Goal: Task Accomplishment & Management: Manage account settings

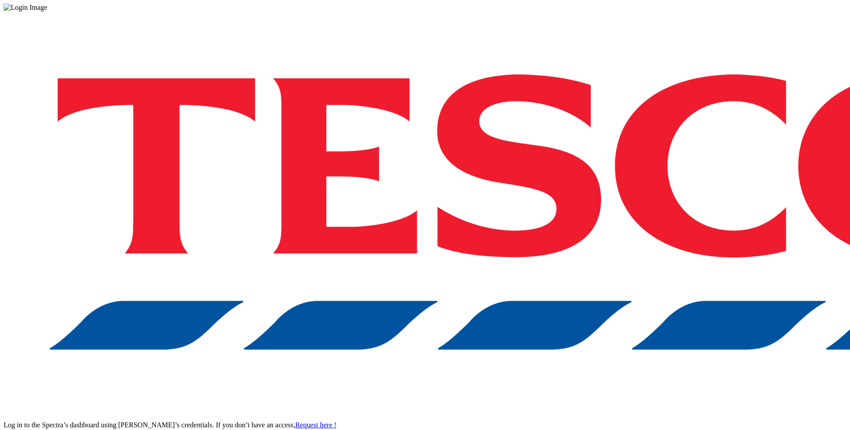
click at [639, 262] on div "Log in to the Spectra’s dashboard using Tesco’s credentials. If you don’t have …" at bounding box center [425, 233] width 843 height 443
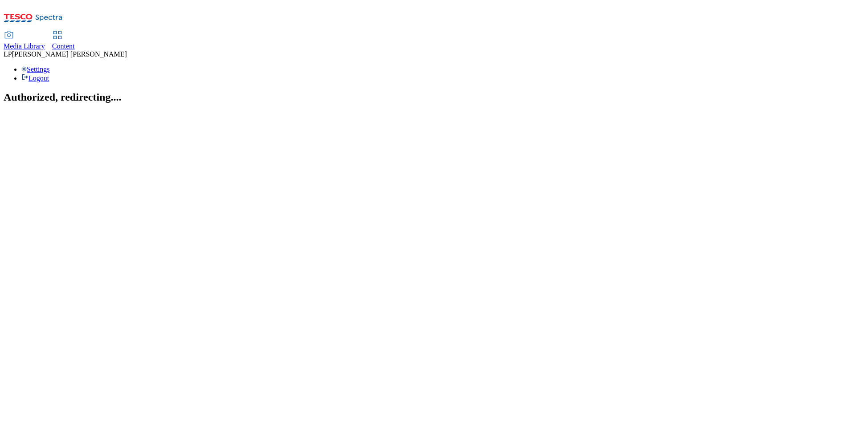
click at [75, 32] on link "Content" at bounding box center [63, 41] width 23 height 19
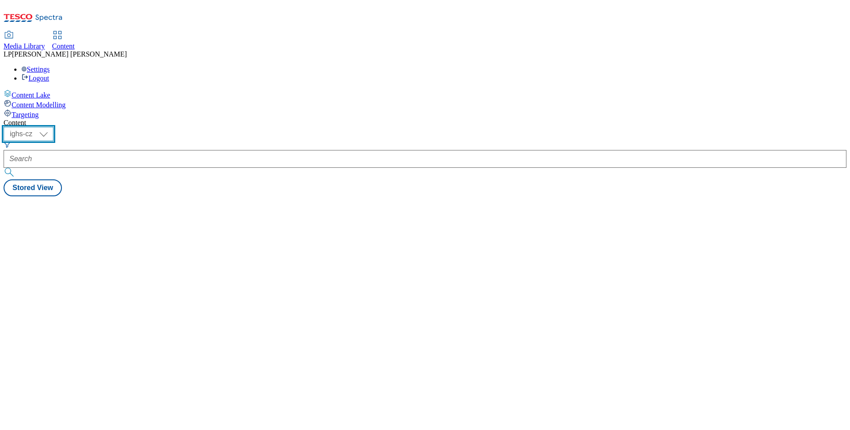
click at [53, 127] on select "ighs-cz ighs-hu ighs-sk" at bounding box center [29, 134] width 50 height 14
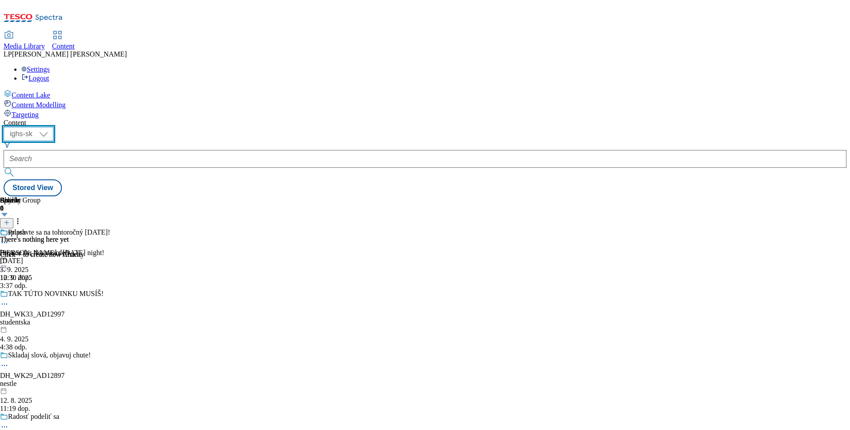
select select "ighs-cz"
click at [53, 127] on select "ighs-cz ighs-hu ighs-sk" at bounding box center [29, 134] width 50 height 14
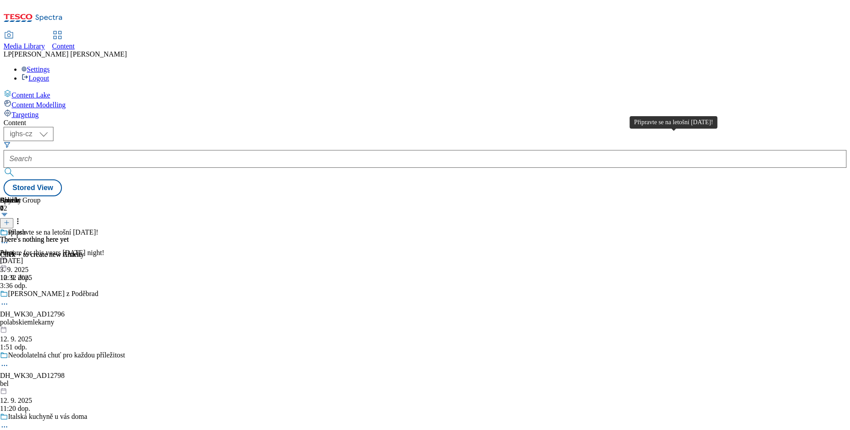
click at [98, 229] on div "Připravte se na letošní [DATE]!" at bounding box center [53, 233] width 90 height 8
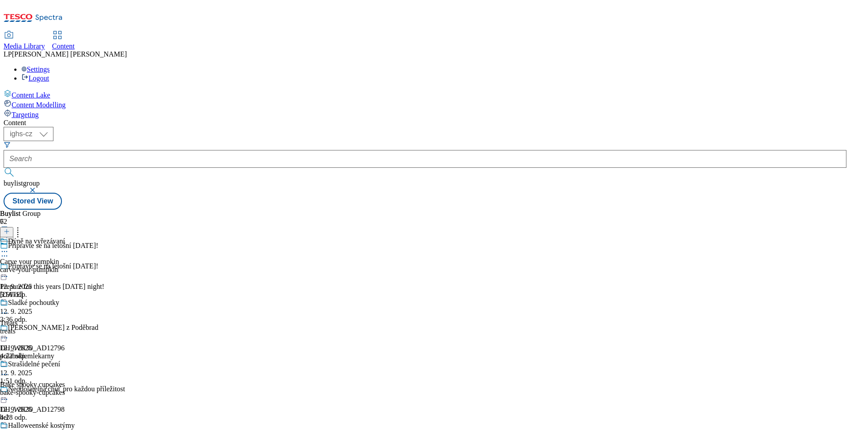
click at [75, 247] on div at bounding box center [37, 252] width 75 height 11
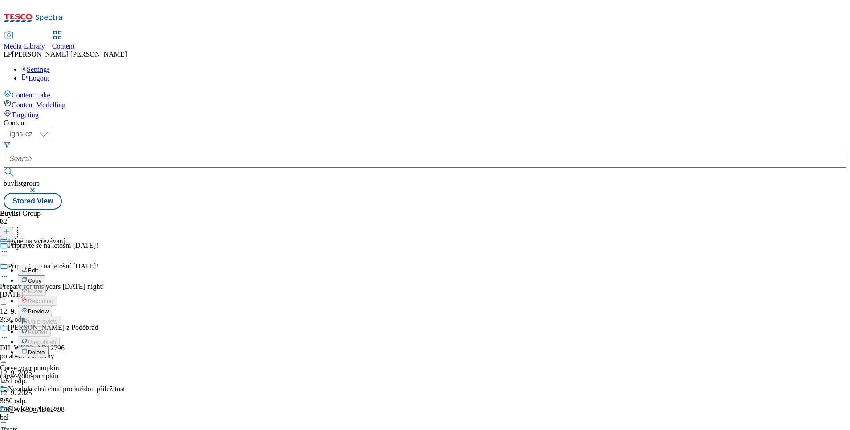
click at [490, 210] on div "Buylist Group 72 Připravte se na letošní Halloween! Připravte se na letošní Hal…" at bounding box center [425, 210] width 843 height 0
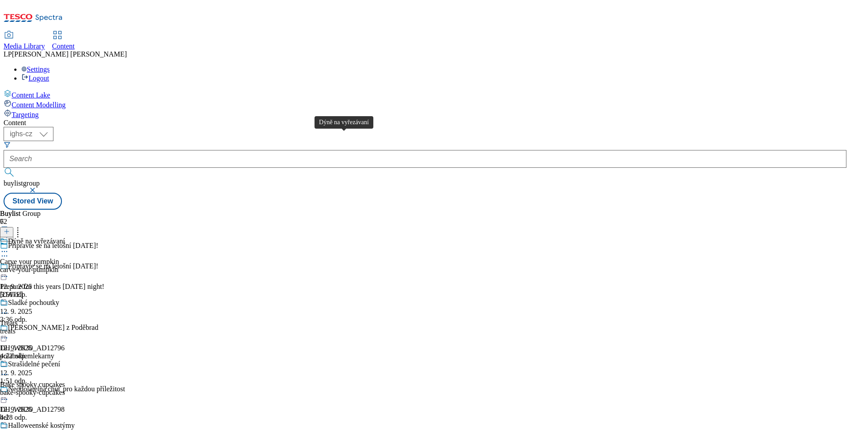
click at [65, 237] on div "Dýně na vyřezávaní" at bounding box center [36, 241] width 57 height 8
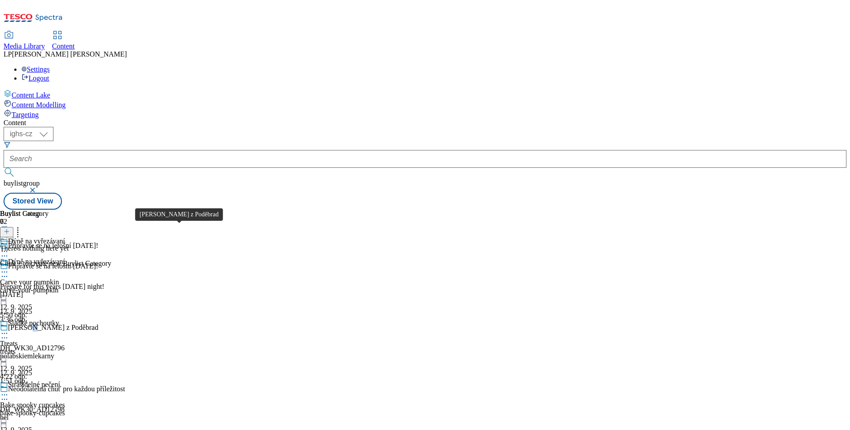
click at [98, 324] on div "[PERSON_NAME] z Poděbrad" at bounding box center [53, 328] width 90 height 8
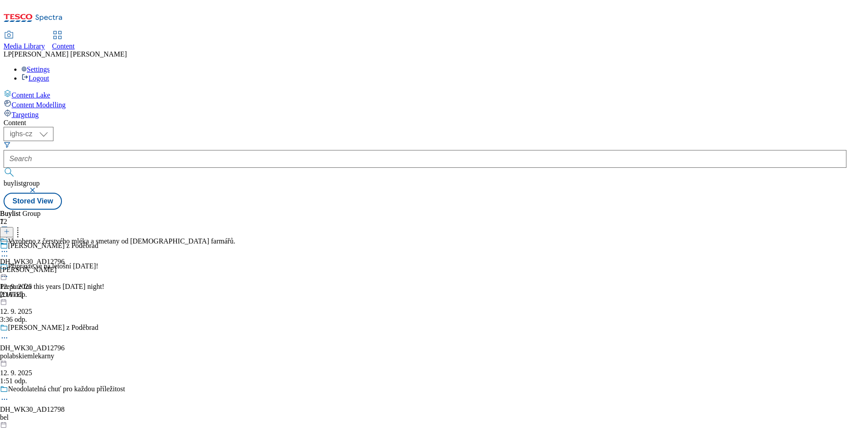
click at [235, 237] on div "Vyrobeno z čerstvého mléka a smetany od českých farmářů. DH_WK30_AD12796 milko …" at bounding box center [117, 267] width 235 height 61
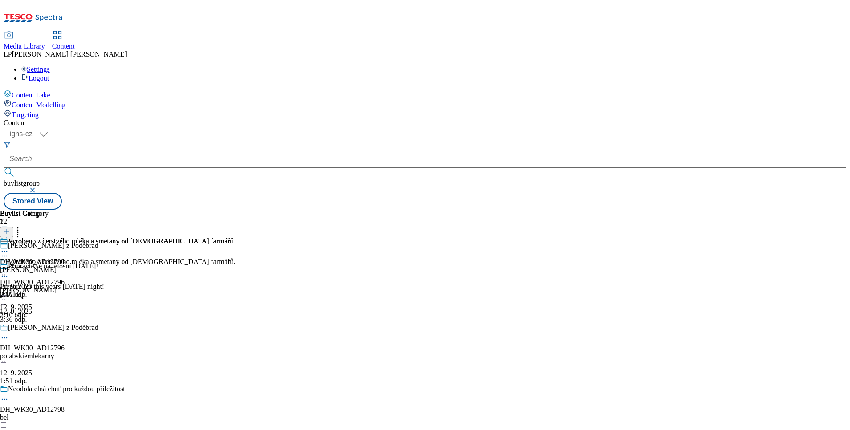
click at [9, 268] on icon at bounding box center [4, 272] width 9 height 9
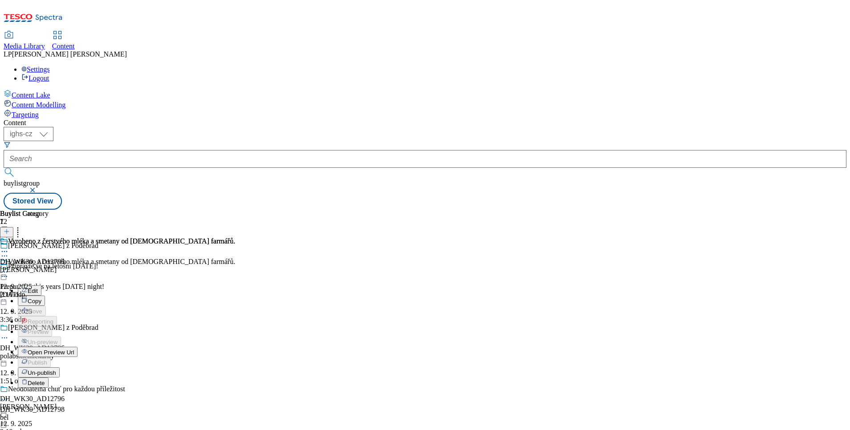
click at [235, 286] on li "Edit" at bounding box center [126, 291] width 217 height 10
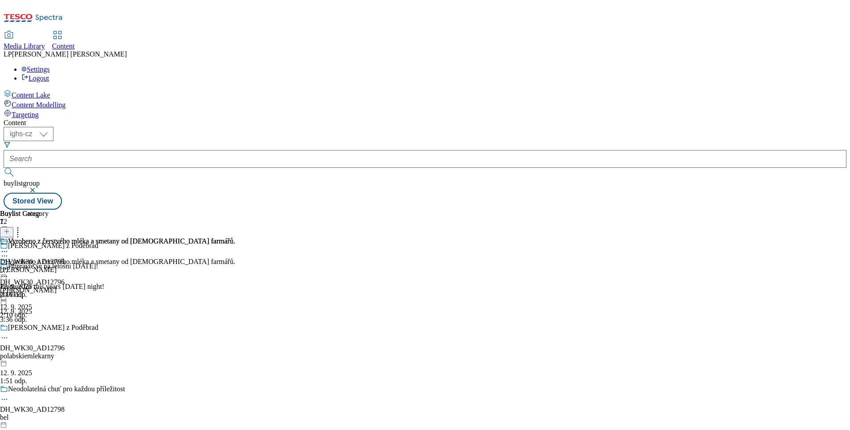
click at [235, 258] on div "Vyrobeno z čerstvého mléka a smetany od českých farmářů." at bounding box center [117, 268] width 235 height 20
click at [9, 268] on icon at bounding box center [4, 272] width 9 height 9
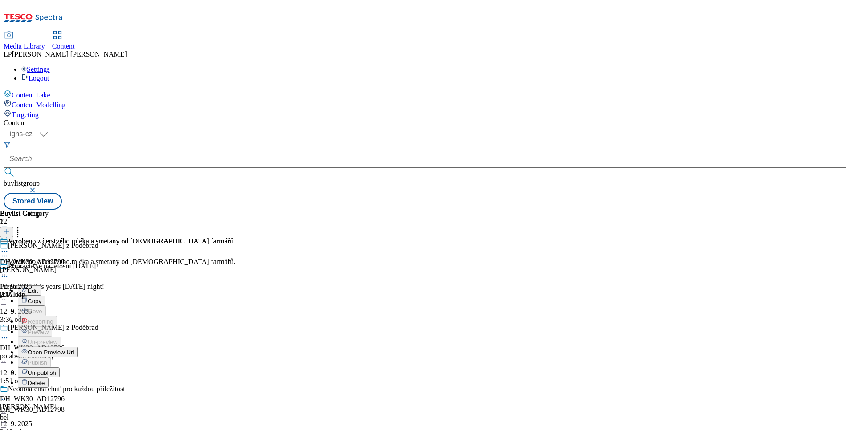
click at [41, 286] on button "Edit" at bounding box center [30, 291] width 24 height 10
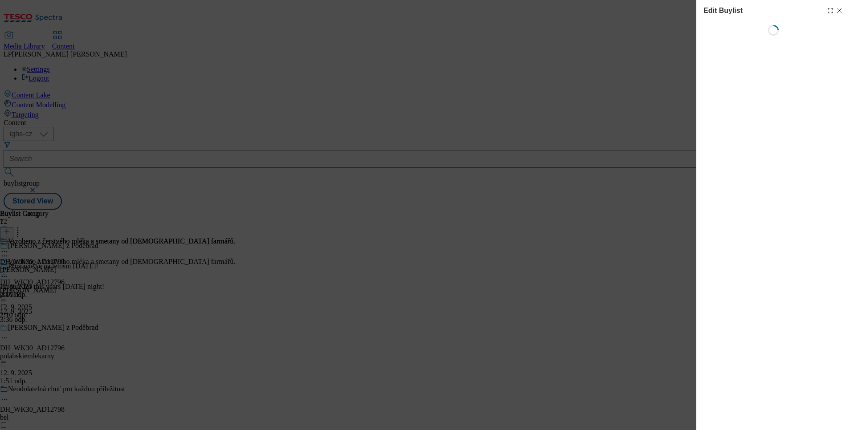
select select "seasonal"
select select "supplier funded long term >4 weeks"
select select "dunnhumby"
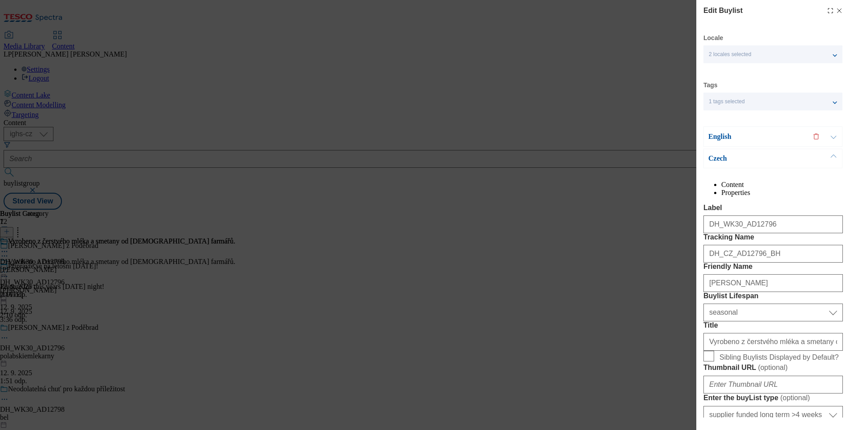
select select "Banner"
click at [836, 8] on icon "Modal" at bounding box center [839, 10] width 7 height 7
select select "seasonal"
select select "supplier funded long term >4 weeks"
select select "dunnhumby"
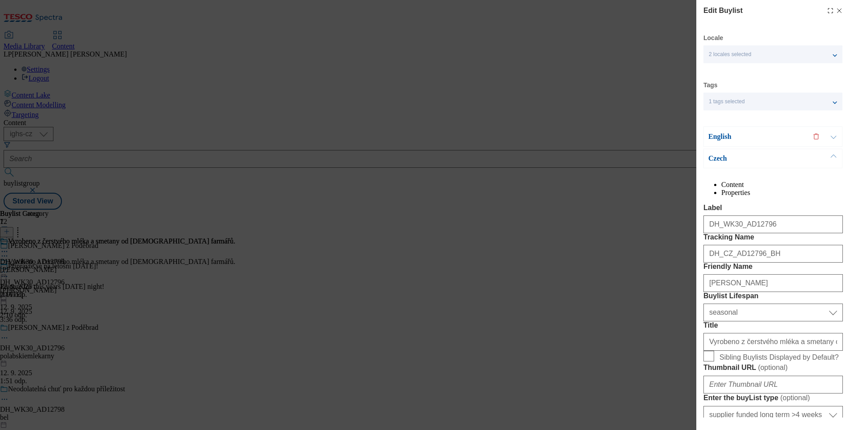
select select "Banner"
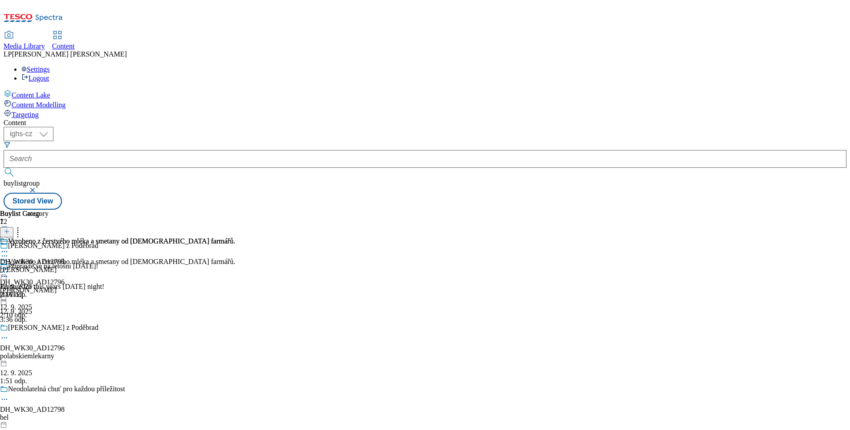
click at [9, 272] on icon at bounding box center [4, 276] width 9 height 9
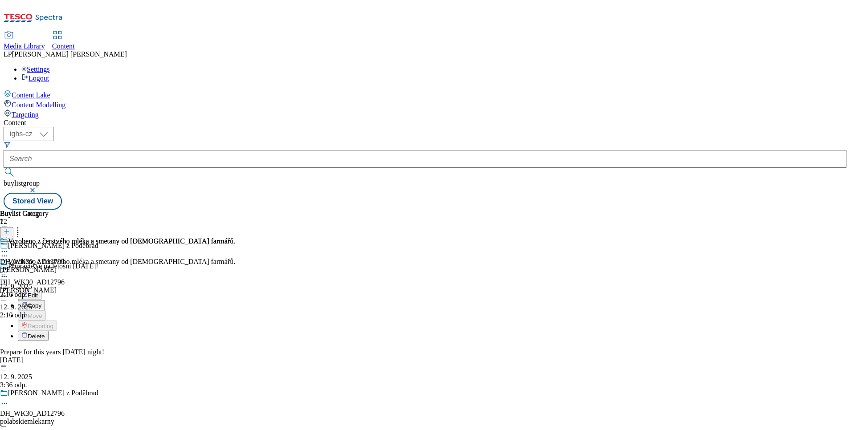
click at [38, 292] on span "Edit" at bounding box center [33, 295] width 10 height 7
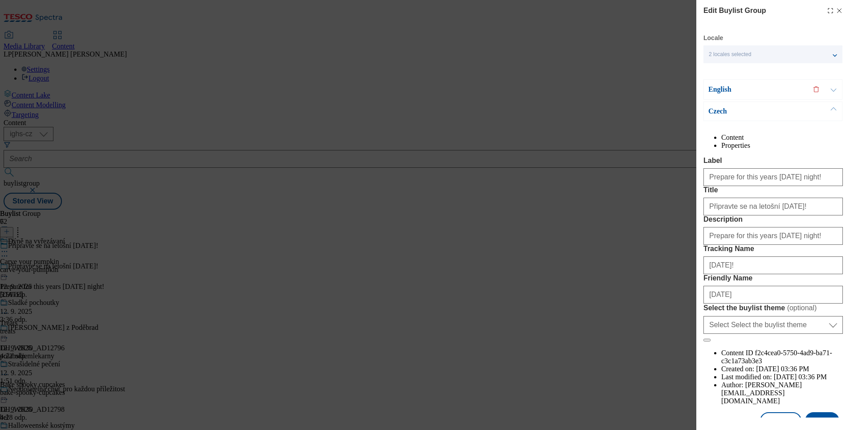
click at [833, 12] on div "Edit Buylist Group Locale 2 locales selected English Czech English Content Prop…" at bounding box center [773, 209] width 154 height 418
click at [836, 11] on icon "Modal" at bounding box center [839, 10] width 7 height 7
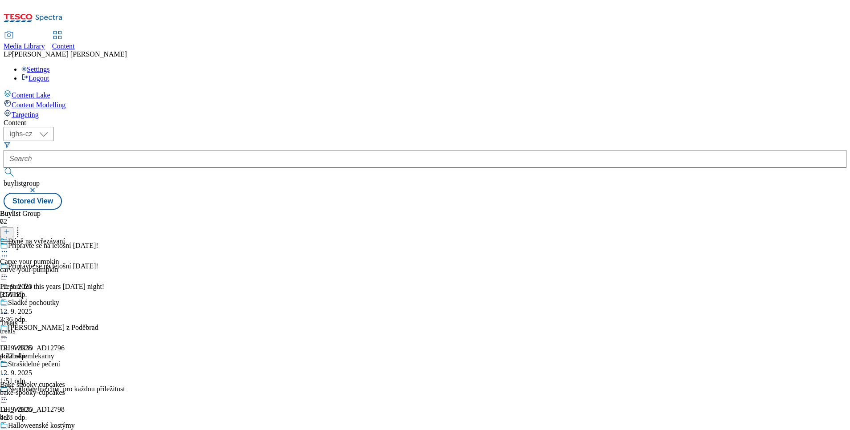
click at [9, 334] on icon at bounding box center [4, 338] width 9 height 9
click at [38, 354] on span "Edit" at bounding box center [33, 357] width 10 height 7
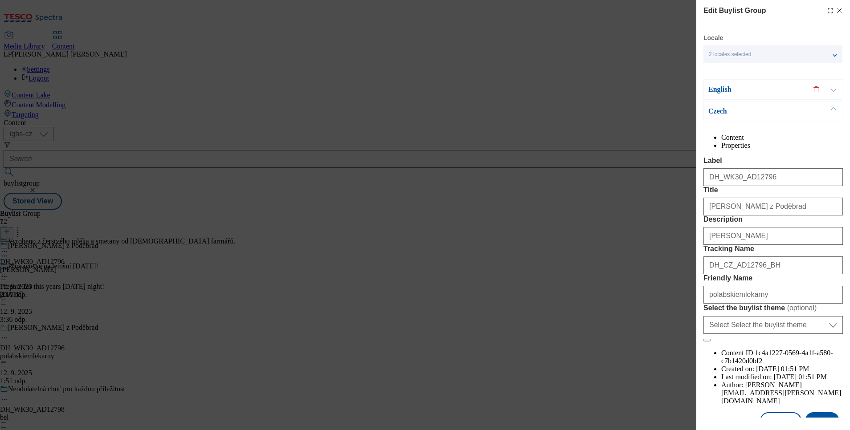
click at [836, 12] on icon "Modal" at bounding box center [839, 10] width 7 height 7
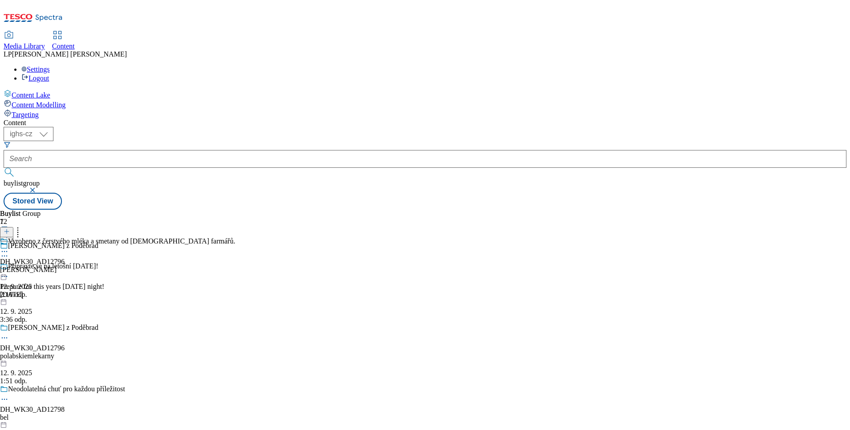
click at [235, 247] on div at bounding box center [117, 252] width 235 height 11
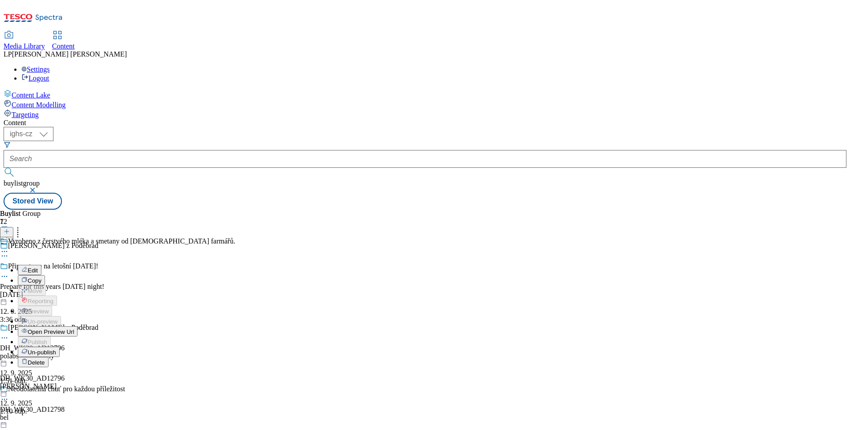
click at [38, 267] on span "Edit" at bounding box center [33, 270] width 10 height 7
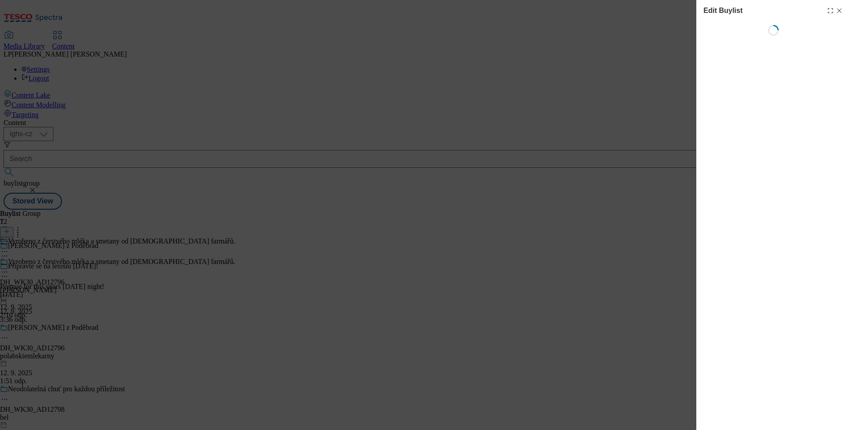
select select "seasonal"
select select "supplier funded long term >4 weeks"
select select "dunnhumby"
select select "Banner"
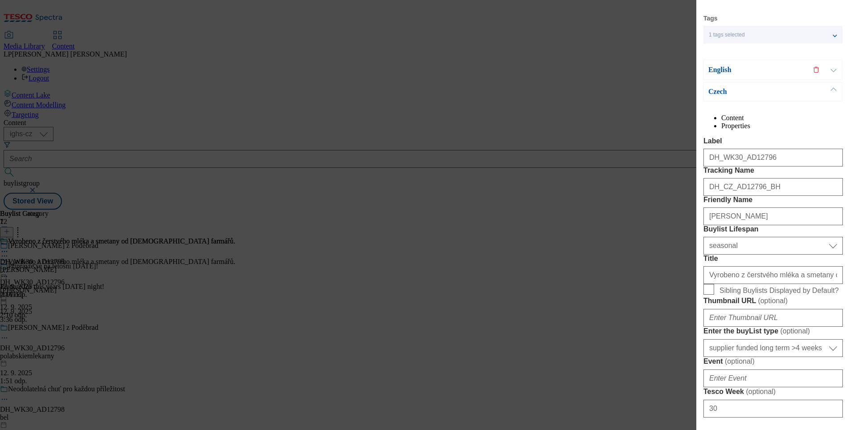
scroll to position [134, 0]
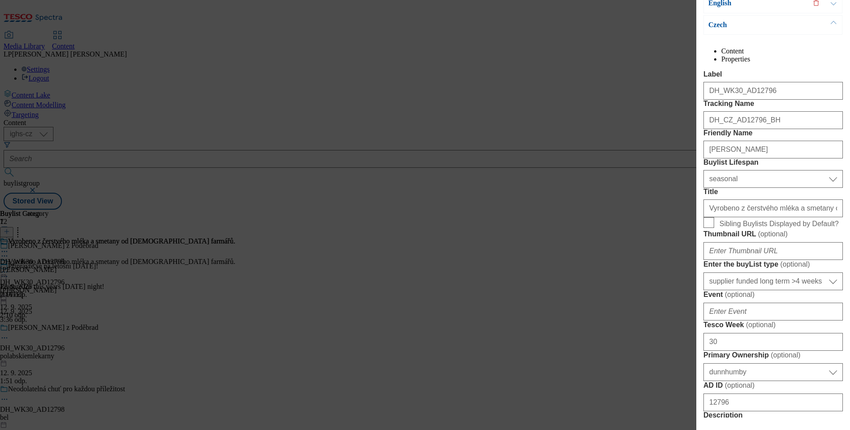
click at [419, 324] on div "Edit Buylist Locale 2 locales selected English Czech Tags 1 tags selected buyli…" at bounding box center [425, 215] width 850 height 430
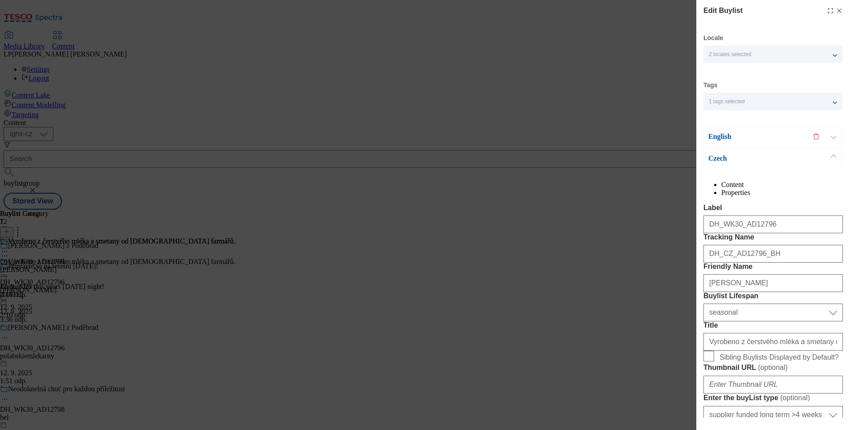
click at [836, 12] on icon "Modal" at bounding box center [839, 10] width 7 height 7
select select "seasonal"
select select "supplier funded long term >4 weeks"
select select "dunnhumby"
select select "Banner"
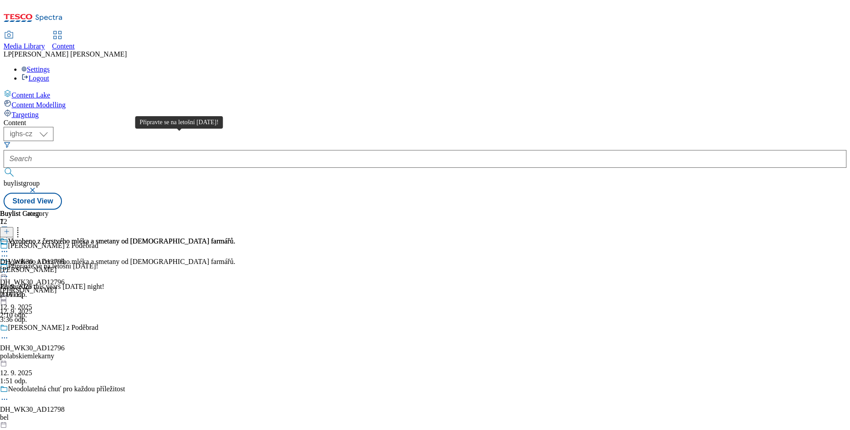
click at [98, 262] on div "Připravte se na letošní [DATE]!" at bounding box center [53, 266] width 90 height 8
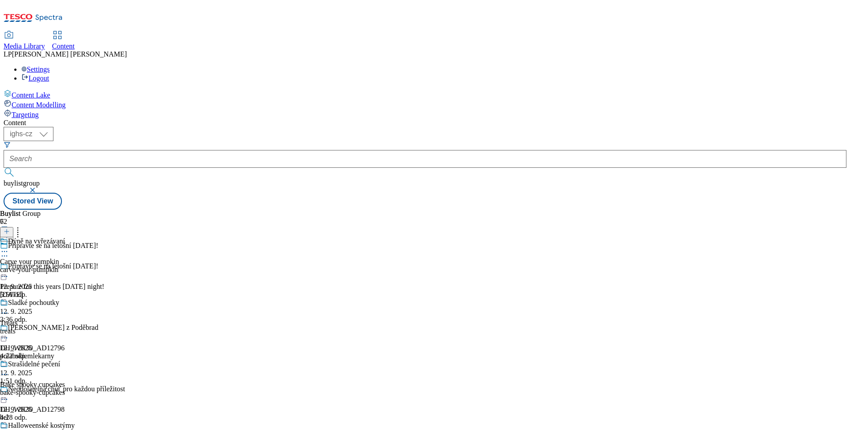
click at [9, 247] on icon at bounding box center [4, 251] width 9 height 9
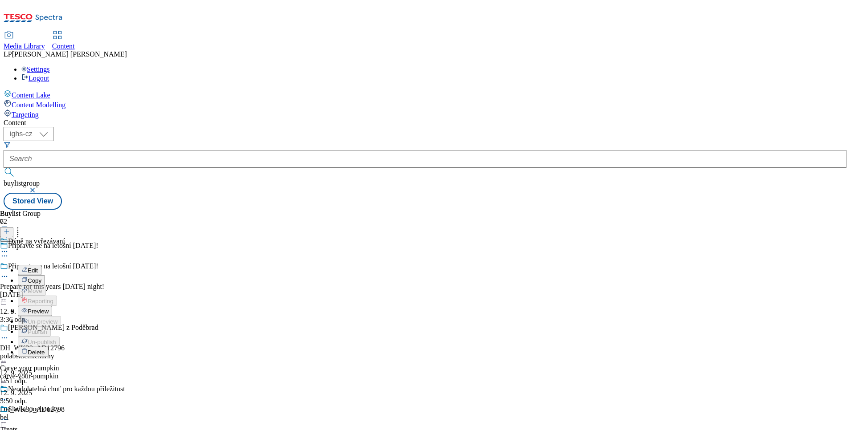
click at [38, 267] on span "Edit" at bounding box center [33, 270] width 10 height 7
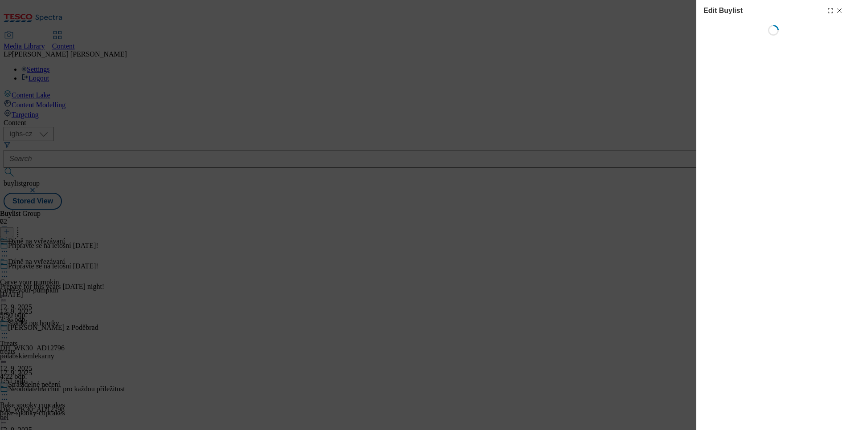
select select "evergreen"
select select "Banner"
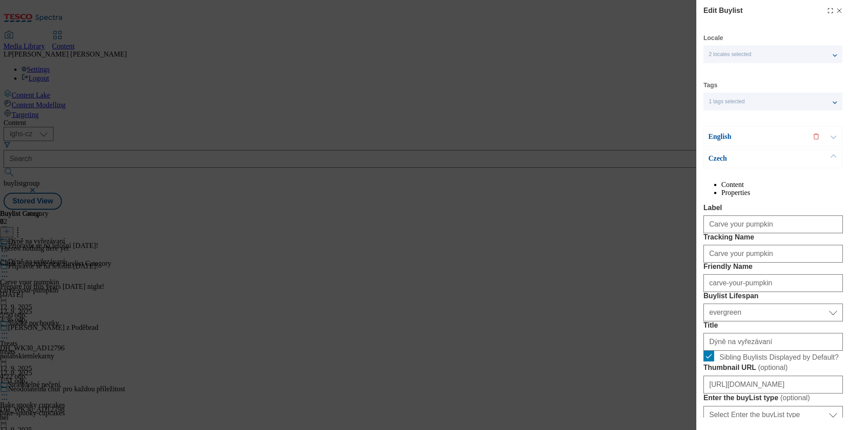
scroll to position [67, 0]
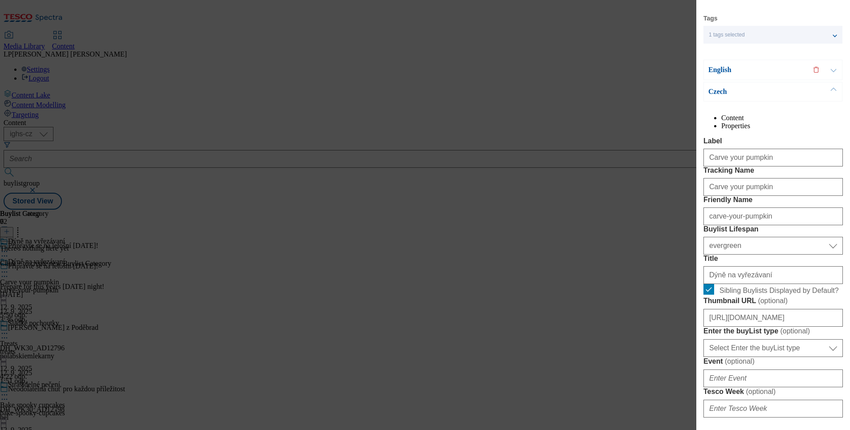
click at [631, 174] on div "Edit Buylist Locale 2 locales selected English Czech Tags 1 tags selected buyli…" at bounding box center [425, 215] width 850 height 430
click at [446, 53] on div "Edit Buylist Locale 2 locales selected English Czech Tags 1 tags selected buyli…" at bounding box center [425, 215] width 850 height 430
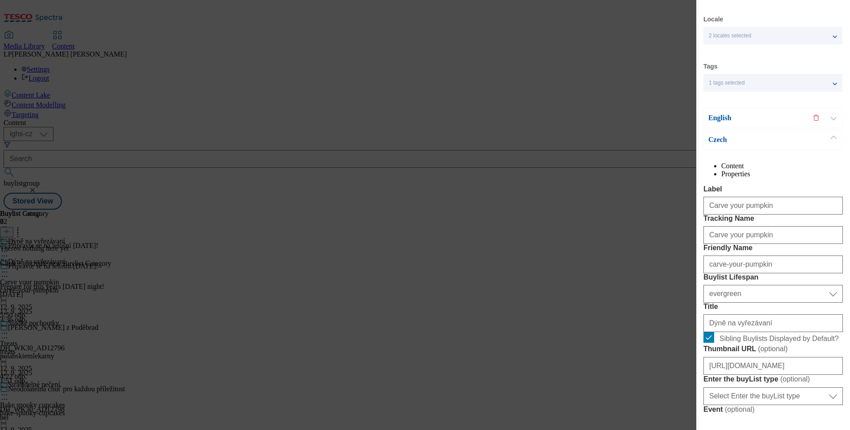
scroll to position [0, 0]
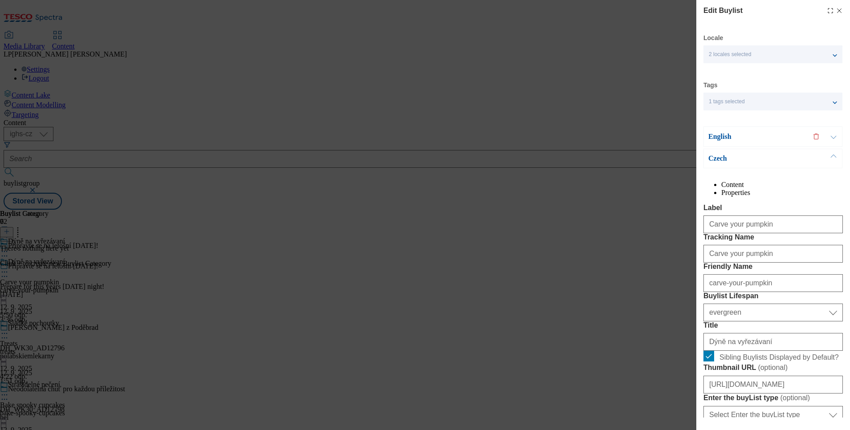
click at [559, 41] on div "Edit Buylist Locale 2 locales selected English Czech Tags 1 tags selected buyli…" at bounding box center [425, 215] width 850 height 430
click at [836, 9] on icon "Modal" at bounding box center [839, 10] width 7 height 7
select select "evergreen"
select select "Banner"
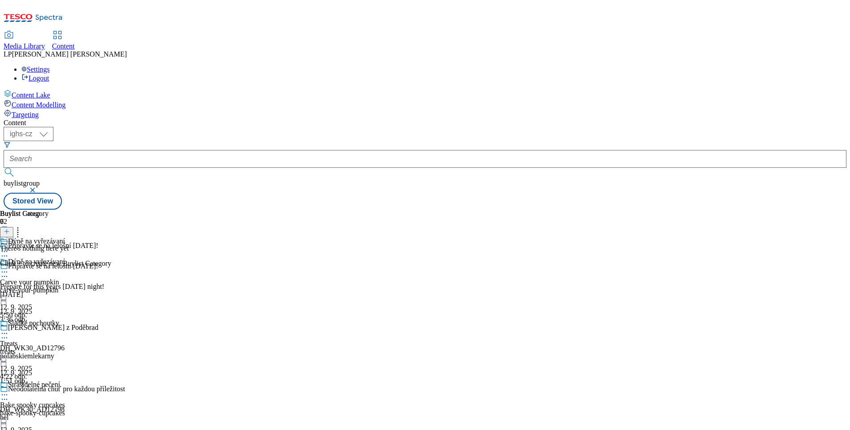
click at [22, 226] on icon at bounding box center [17, 230] width 9 height 9
click at [392, 119] on div "Content ( optional ) ighs-cz ighs-hu ighs-sk ighs-cz buylistgroup Stored View B…" at bounding box center [425, 164] width 843 height 91
click at [9, 268] on icon at bounding box center [4, 272] width 9 height 9
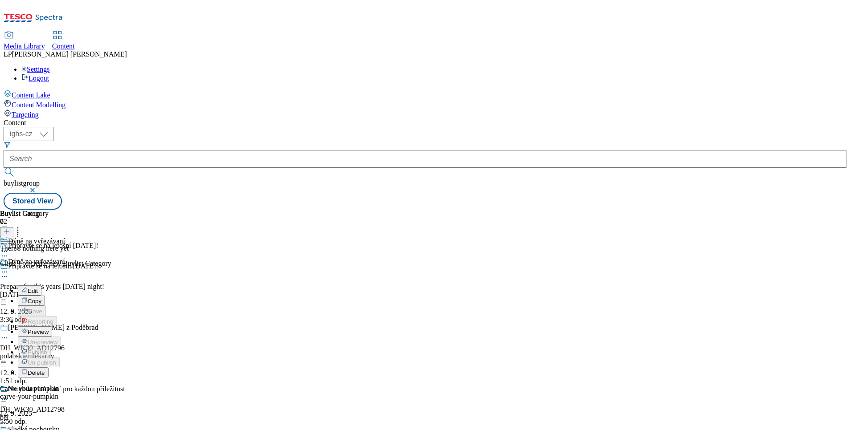
click at [170, 262] on div "Připravte se na letošní [DATE]!" at bounding box center [85, 272] width 170 height 20
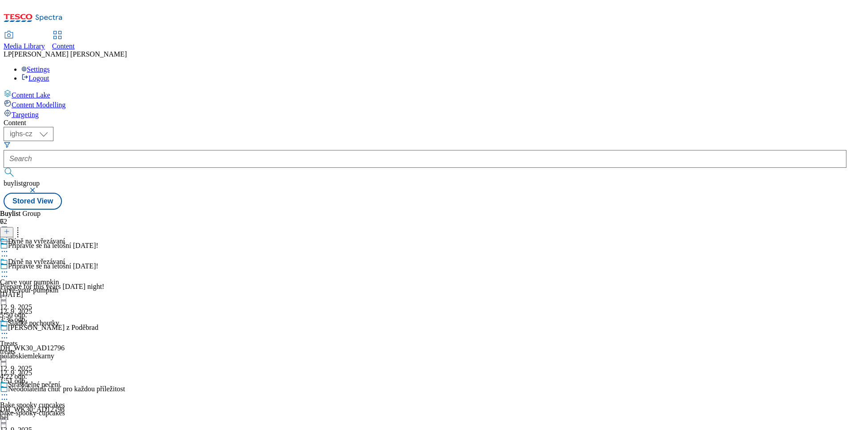
click at [9, 272] on icon at bounding box center [4, 276] width 9 height 9
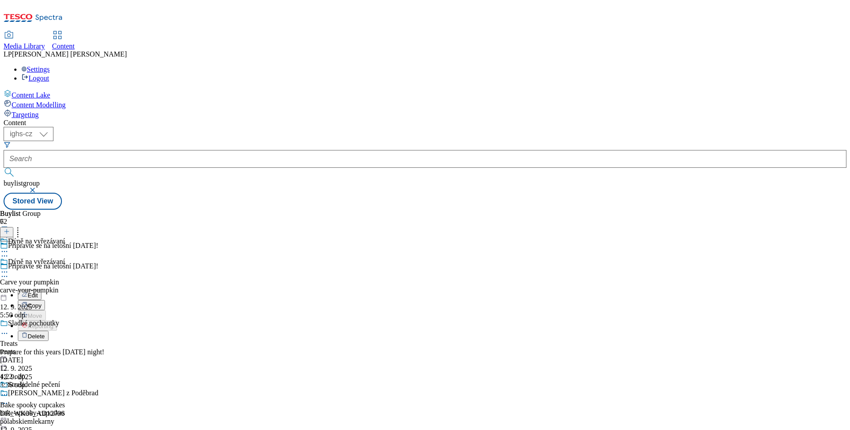
click at [41, 290] on button "Edit" at bounding box center [30, 295] width 24 height 10
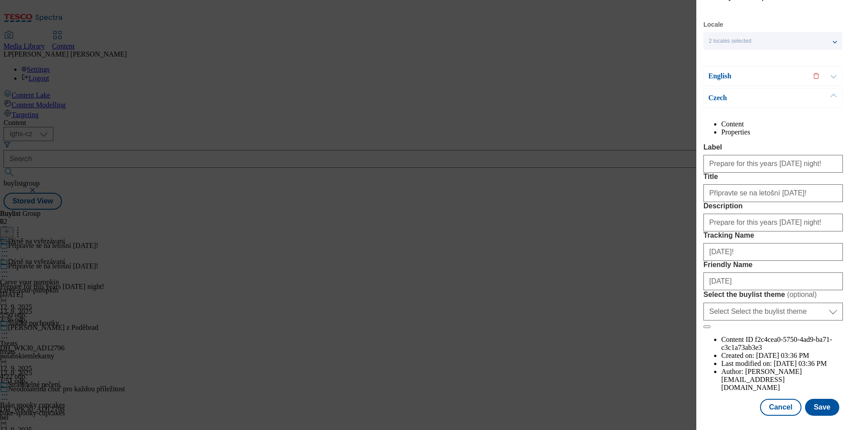
scroll to position [57, 0]
click at [740, 269] on label "Friendly Name" at bounding box center [772, 265] width 139 height 8
click at [0, 0] on input "[DATE]" at bounding box center [0, 0] width 0 height 0
click at [776, 399] on button "Cancel" at bounding box center [780, 407] width 41 height 17
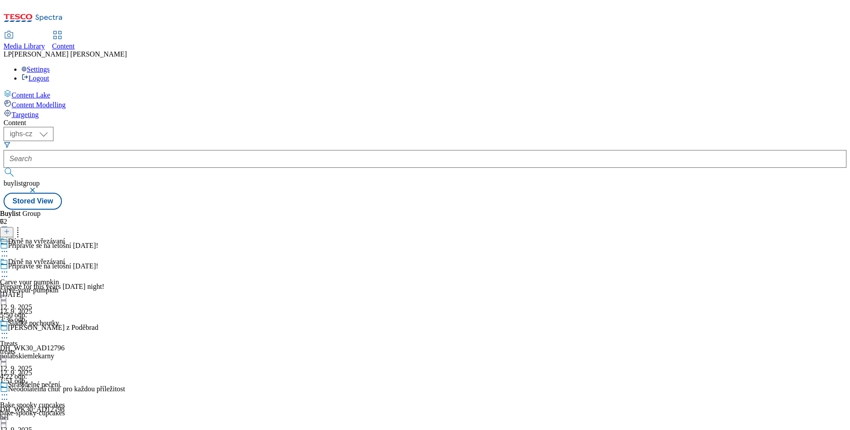
scroll to position [0, 0]
click at [22, 226] on icon at bounding box center [17, 230] width 9 height 9
click at [457, 210] on div "Buylist Group 72 Připravte se na letošní Halloween! Připravte se na letošní Hal…" at bounding box center [425, 210] width 843 height 0
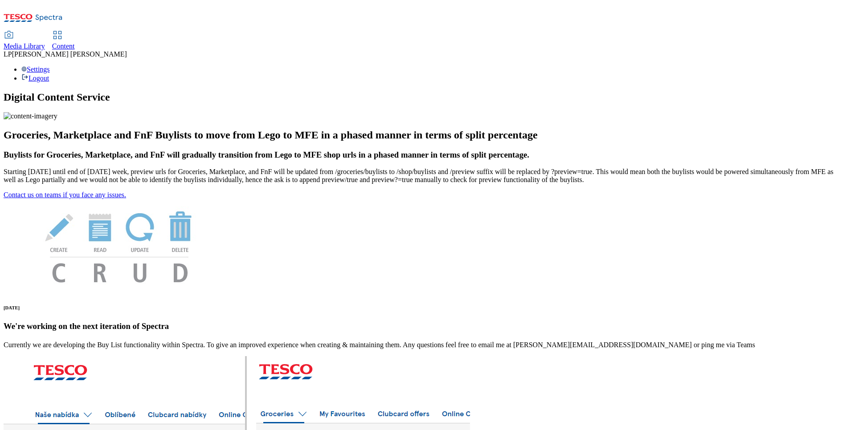
click at [75, 42] on span "Content" at bounding box center [63, 46] width 23 height 8
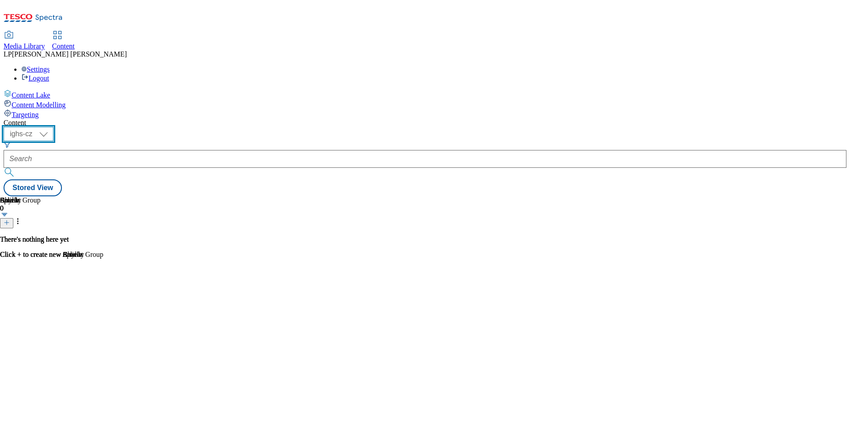
click at [53, 127] on select "ighs-cz ighs-hu ighs-sk" at bounding box center [29, 134] width 50 height 14
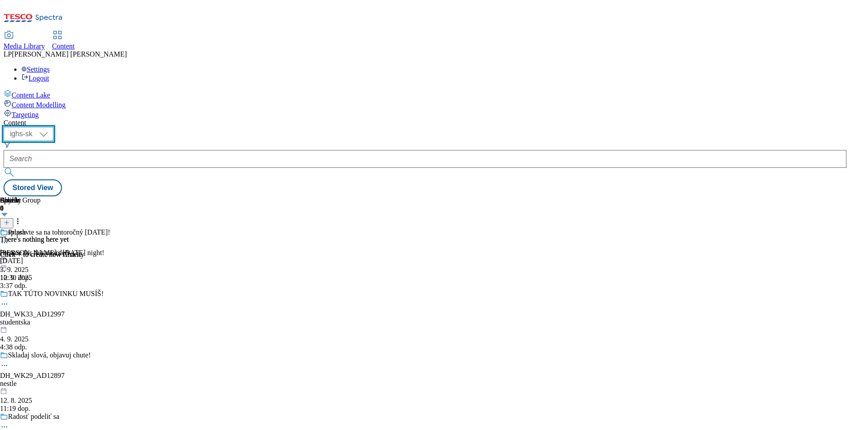
click at [53, 127] on select "ighs-cz ighs-hu ighs-sk" at bounding box center [29, 134] width 50 height 14
select select "ighs-cz"
click at [53, 127] on select "ighs-cz ighs-hu ighs-sk" at bounding box center [29, 134] width 50 height 14
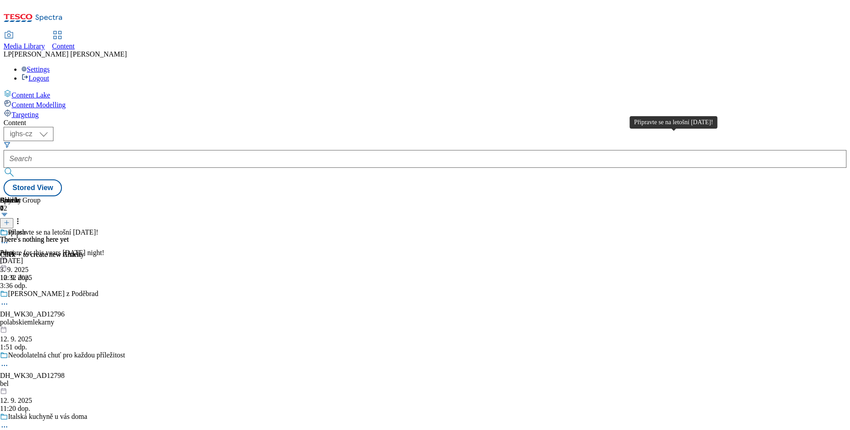
click at [98, 229] on div "Připravte se na letošní [DATE]!" at bounding box center [53, 233] width 90 height 8
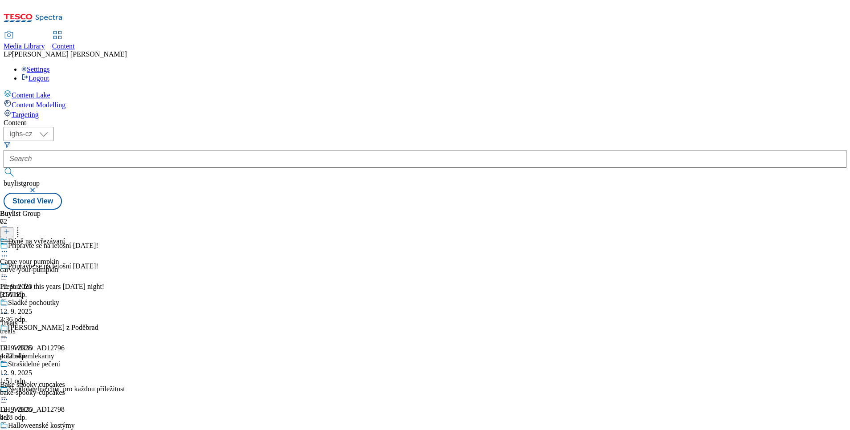
click at [75, 247] on div at bounding box center [37, 252] width 75 height 11
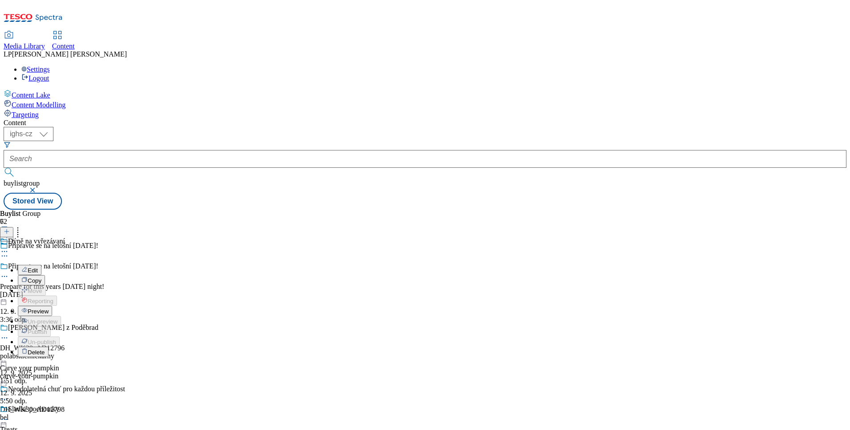
click at [52, 306] on button "Preview" at bounding box center [35, 311] width 34 height 10
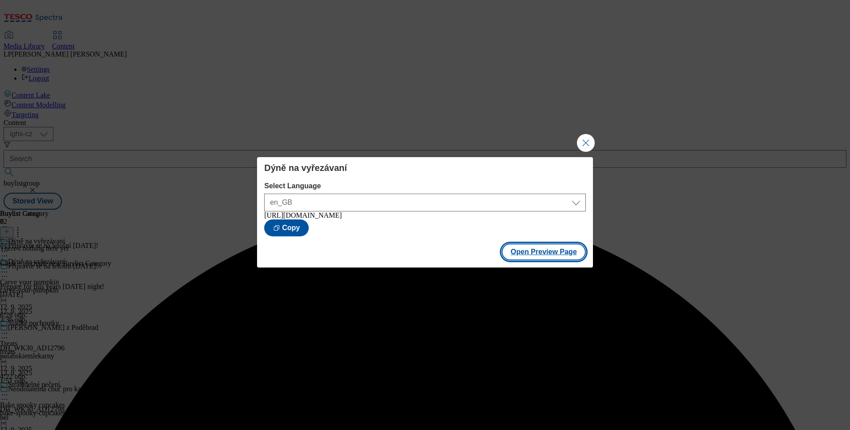
click at [517, 259] on button "Open Preview Page" at bounding box center [544, 252] width 84 height 17
click at [586, 136] on button "Close Modal" at bounding box center [586, 143] width 18 height 18
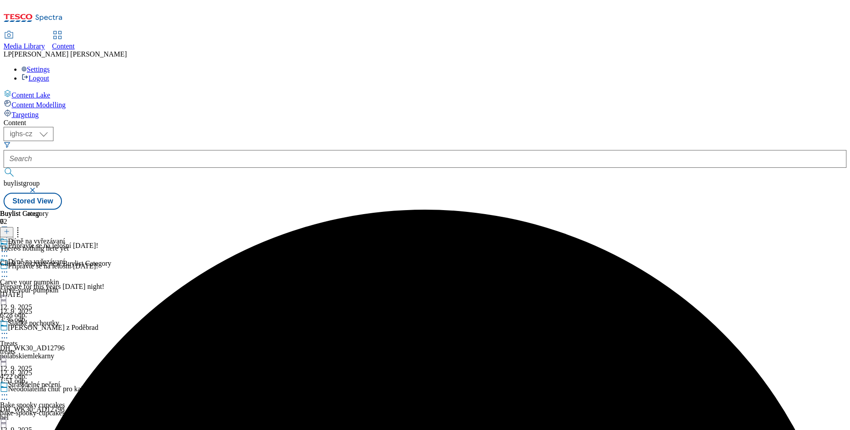
click at [9, 268] on icon at bounding box center [4, 272] width 9 height 9
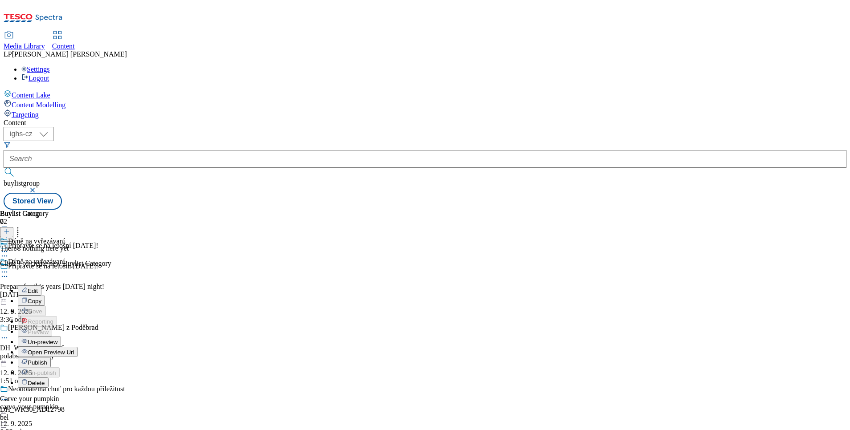
click at [57, 339] on span "Un-preview" at bounding box center [43, 342] width 30 height 7
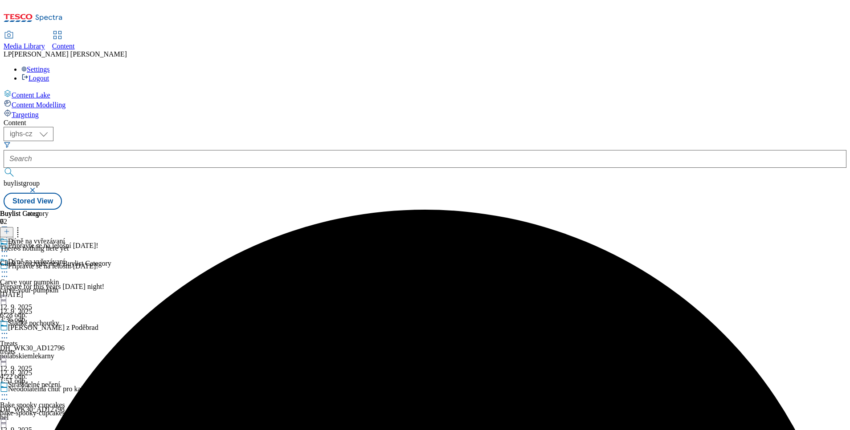
click at [9, 272] on icon at bounding box center [4, 276] width 9 height 9
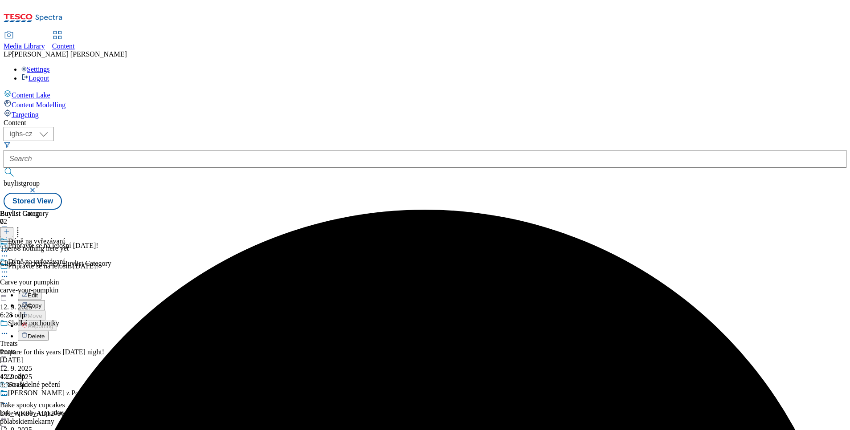
click at [38, 292] on span "Edit" at bounding box center [33, 295] width 10 height 7
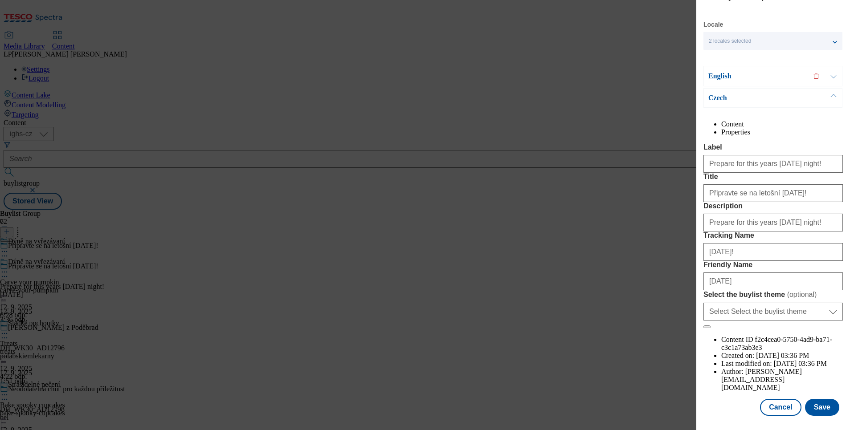
scroll to position [57, 0]
click at [556, 120] on div "Edit Buylist Group Locale 2 locales selected English Czech English Content Prop…" at bounding box center [425, 215] width 850 height 430
click at [662, 75] on div "Edit Buylist Group Locale 2 locales selected English Czech English Content Prop…" at bounding box center [425, 215] width 850 height 430
click at [767, 401] on button "Cancel" at bounding box center [780, 407] width 41 height 17
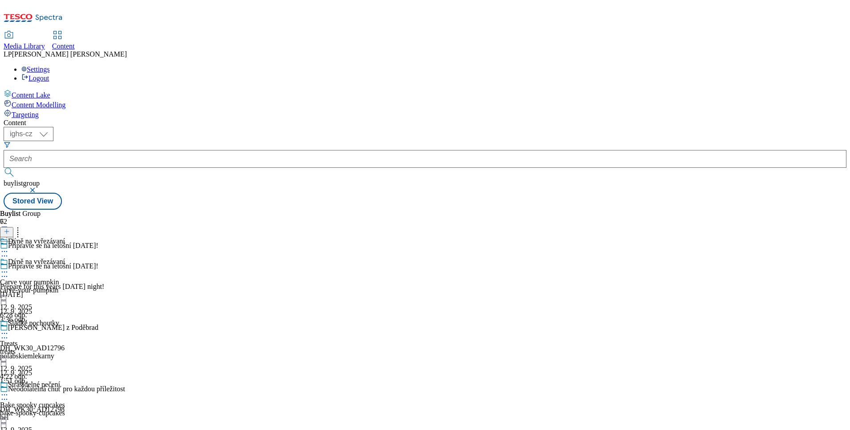
click at [9, 272] on icon at bounding box center [4, 276] width 9 height 9
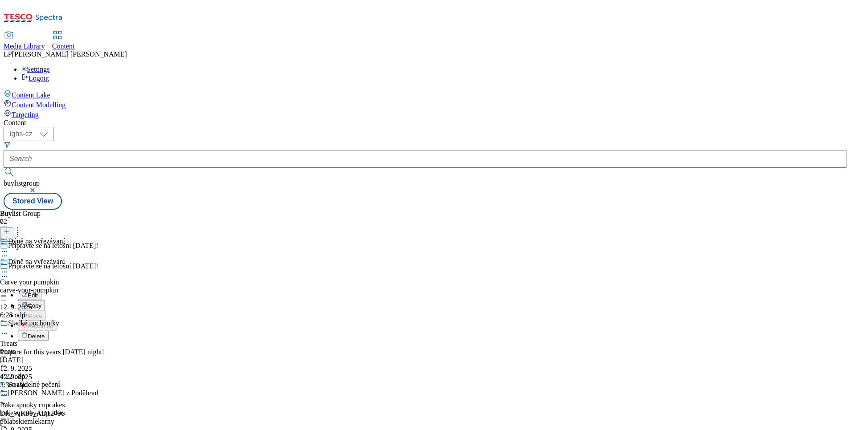
click at [38, 292] on span "Edit" at bounding box center [33, 295] width 10 height 7
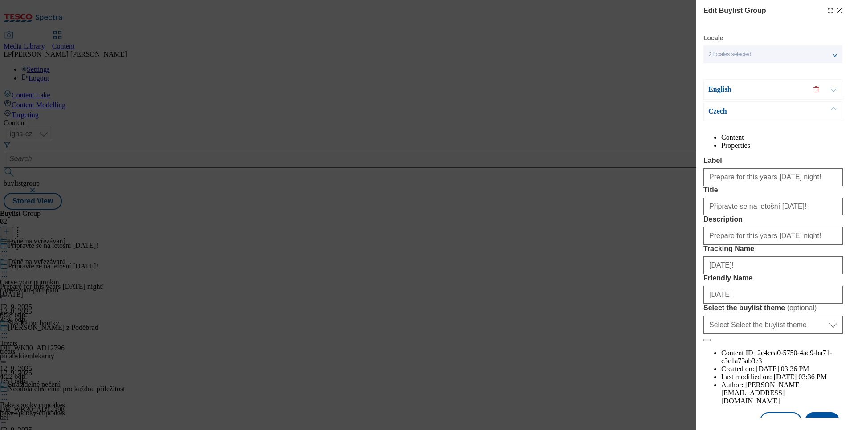
click at [567, 147] on div "Edit Buylist Group Locale 2 locales selected English Czech English Content Prop…" at bounding box center [425, 215] width 850 height 430
click at [405, 144] on div "Edit Buylist Group Locale 2 locales selected English Czech English Content Prop…" at bounding box center [425, 215] width 850 height 430
drag, startPoint x: 829, startPoint y: 12, endPoint x: 692, endPoint y: 76, distance: 150.3
click at [836, 12] on icon "Modal" at bounding box center [839, 10] width 7 height 7
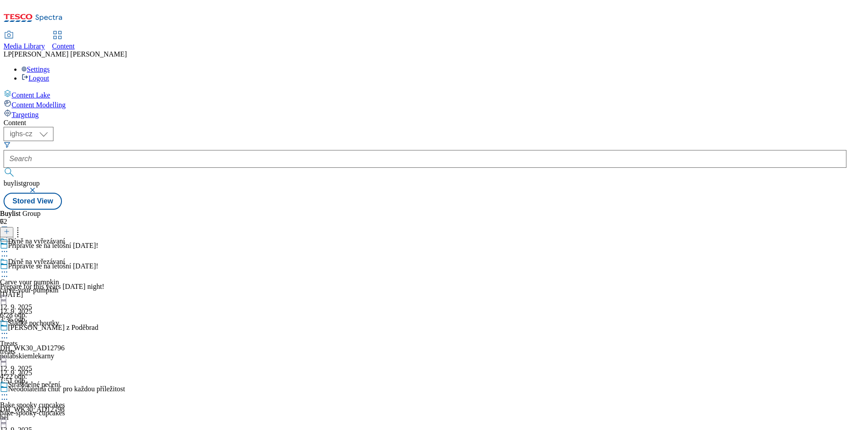
click at [9, 268] on icon at bounding box center [4, 272] width 9 height 9
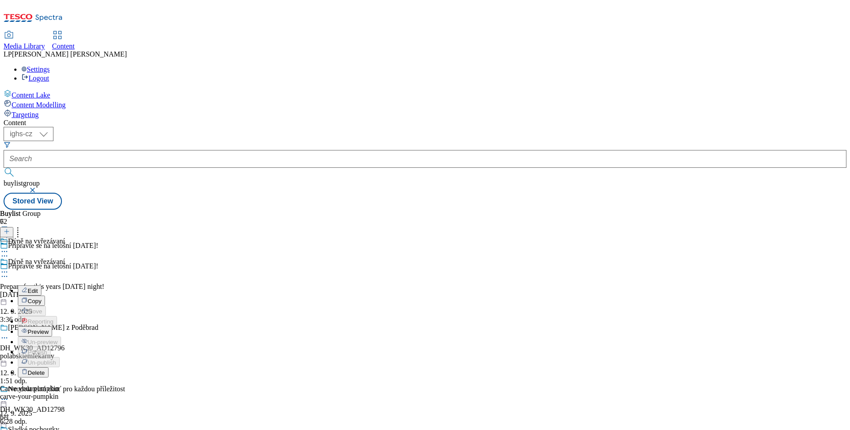
click at [75, 286] on li "Edit" at bounding box center [46, 291] width 57 height 10
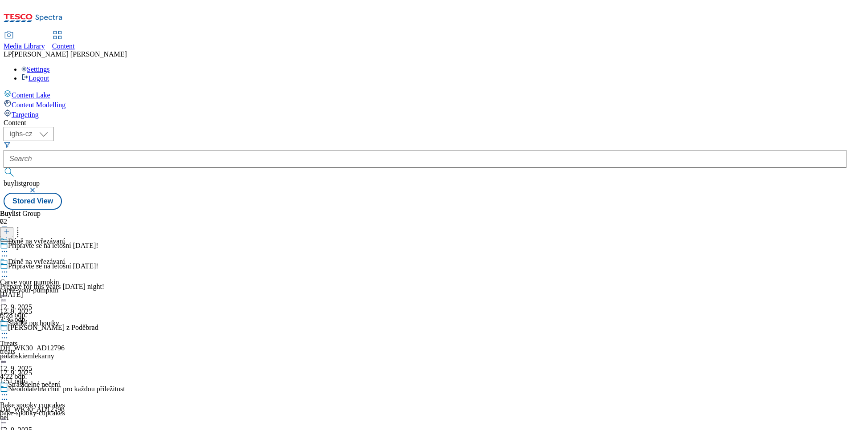
click at [75, 258] on div "Dýně na vyřezávaní" at bounding box center [37, 268] width 75 height 20
click at [3, 272] on circle at bounding box center [2, 272] width 1 height 1
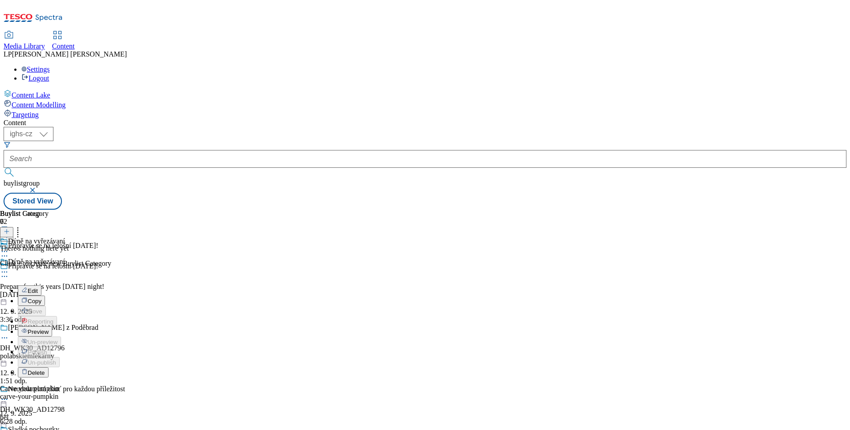
click at [38, 288] on span "Edit" at bounding box center [33, 291] width 10 height 7
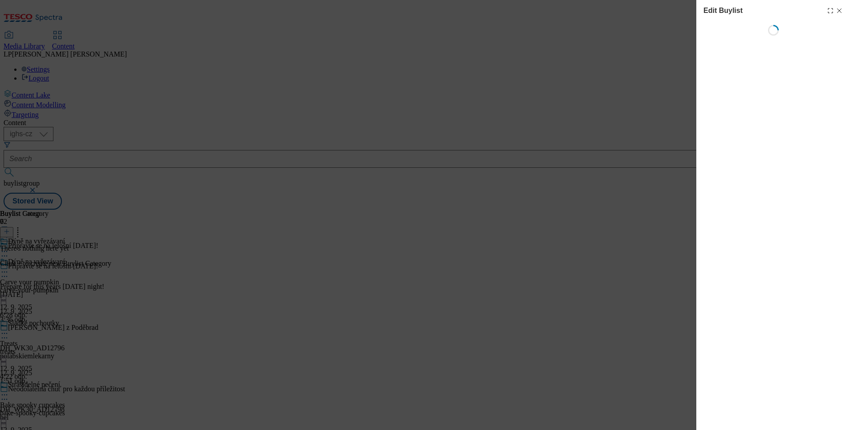
select select "evergreen"
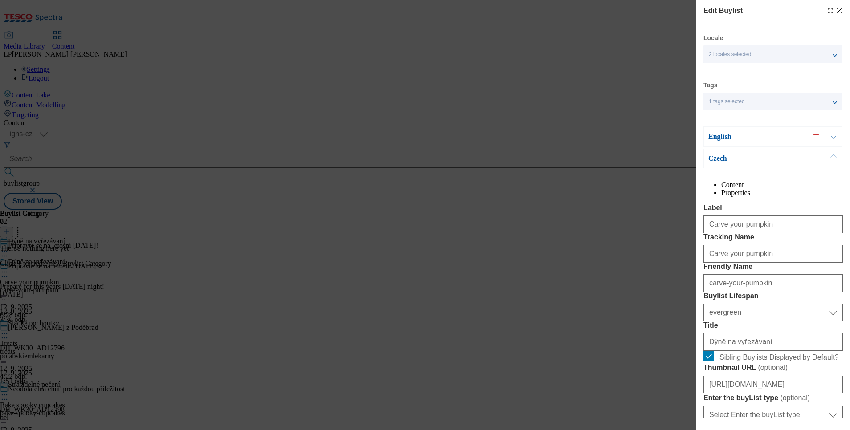
select select "Banner"
click at [836, 11] on icon "Modal" at bounding box center [839, 10] width 7 height 7
select select "evergreen"
select select "Banner"
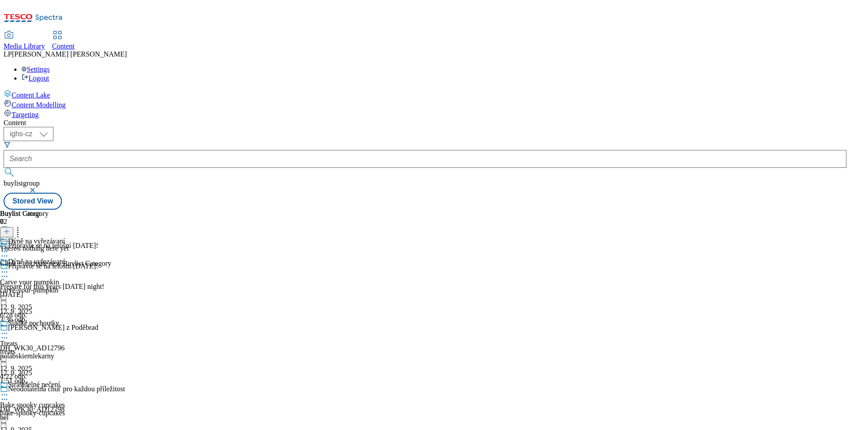
click at [9, 272] on icon at bounding box center [4, 276] width 9 height 9
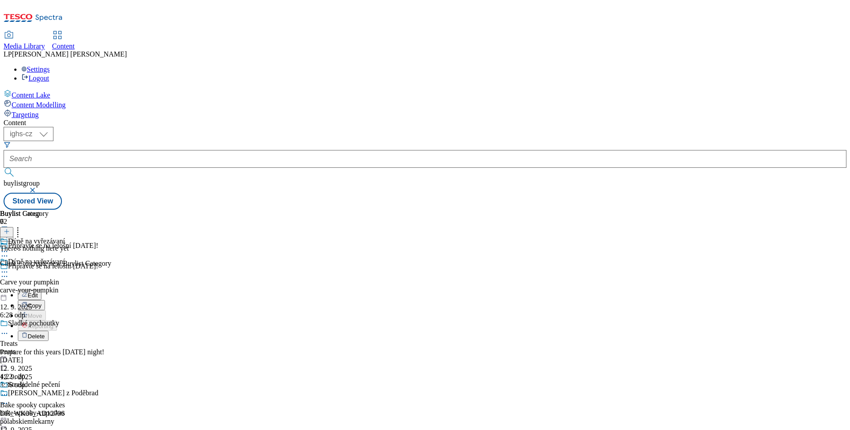
click at [38, 292] on span "Edit" at bounding box center [33, 295] width 10 height 7
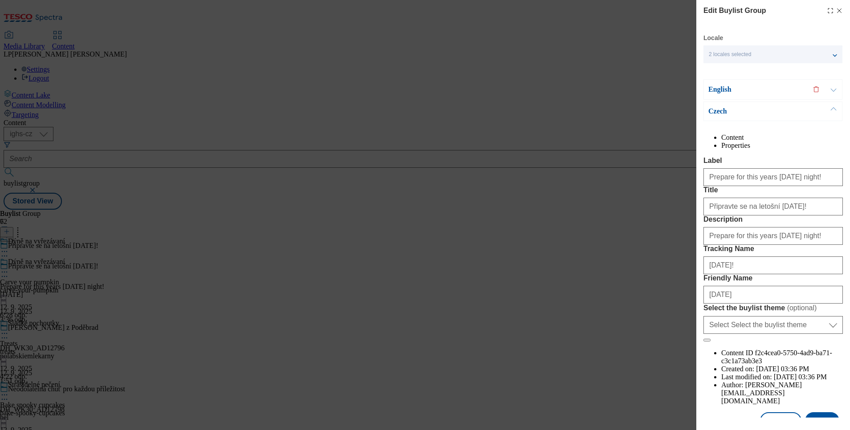
scroll to position [57, 0]
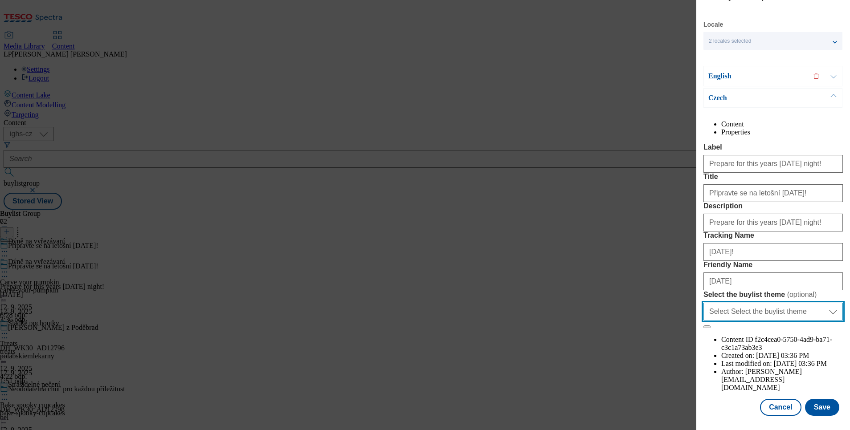
click at [788, 321] on select "Select Select the buylist theme default fandf" at bounding box center [772, 312] width 139 height 18
click at [599, 337] on div "Edit Buylist Group Locale 2 locales selected English Czech English Content Prop…" at bounding box center [425, 215] width 850 height 430
click at [795, 128] on li "Properties" at bounding box center [782, 132] width 122 height 8
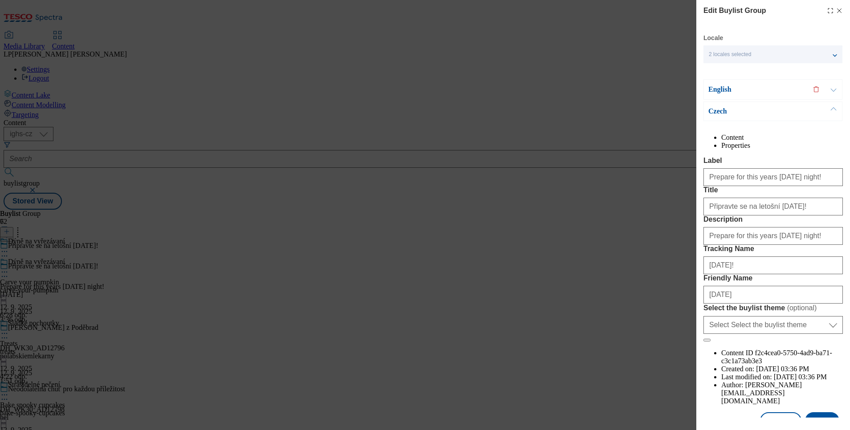
click at [740, 142] on li "Content" at bounding box center [782, 138] width 122 height 8
click at [485, 149] on div "Edit Buylist Group Locale 2 locales selected English Czech English Content Prop…" at bounding box center [425, 215] width 850 height 430
click at [836, 8] on icon "Modal" at bounding box center [839, 10] width 7 height 7
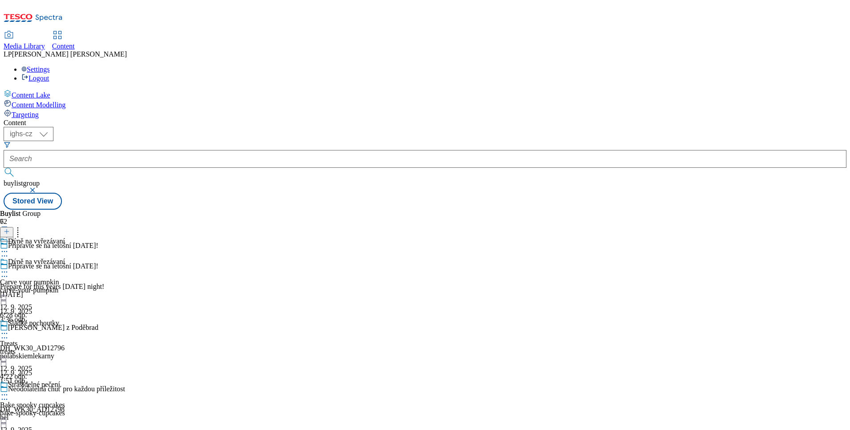
click at [9, 268] on icon at bounding box center [4, 272] width 9 height 9
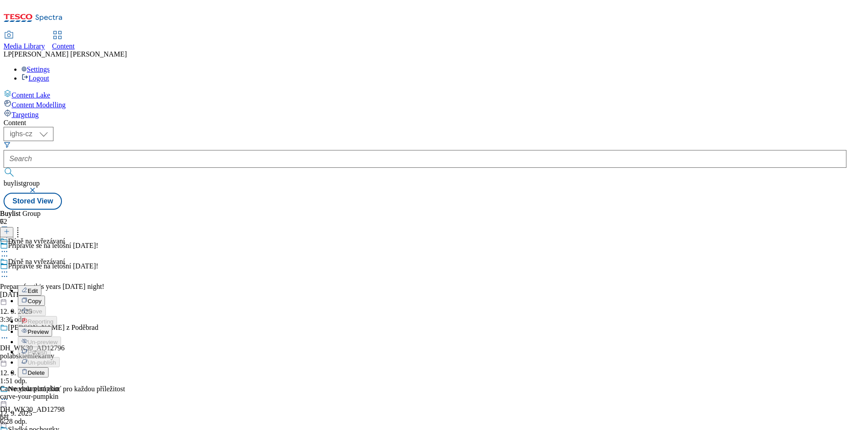
click at [49, 329] on span "Preview" at bounding box center [38, 332] width 21 height 7
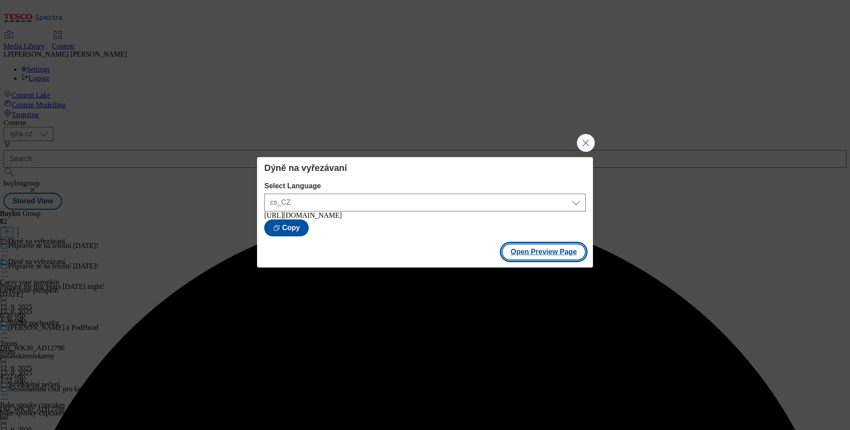
click at [527, 261] on button "Open Preview Page" at bounding box center [544, 252] width 84 height 17
click at [589, 140] on button "Close Modal" at bounding box center [586, 143] width 18 height 18
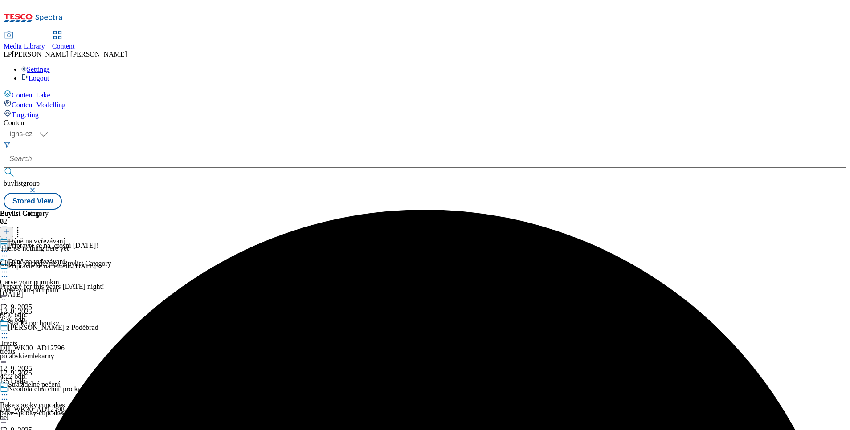
click at [9, 268] on icon at bounding box center [4, 272] width 9 height 9
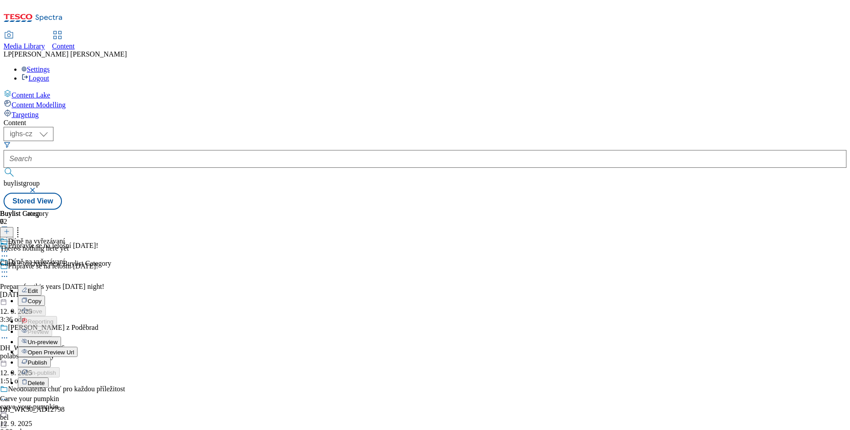
click at [57, 339] on span "Un-preview" at bounding box center [43, 342] width 30 height 7
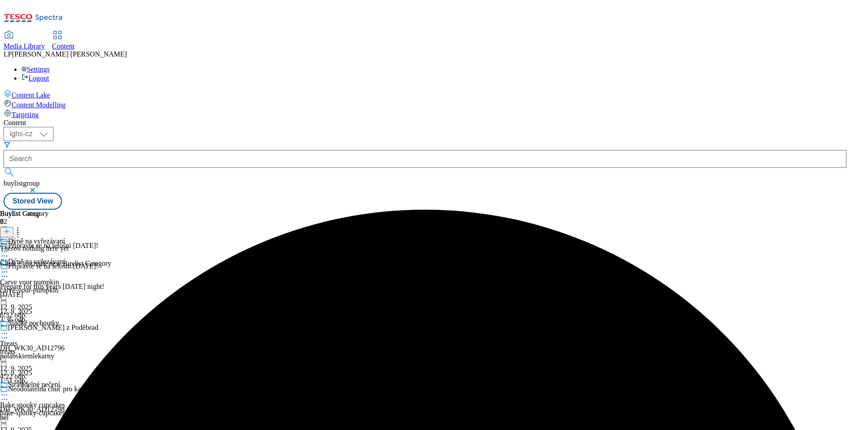
click at [22, 226] on icon at bounding box center [17, 230] width 9 height 9
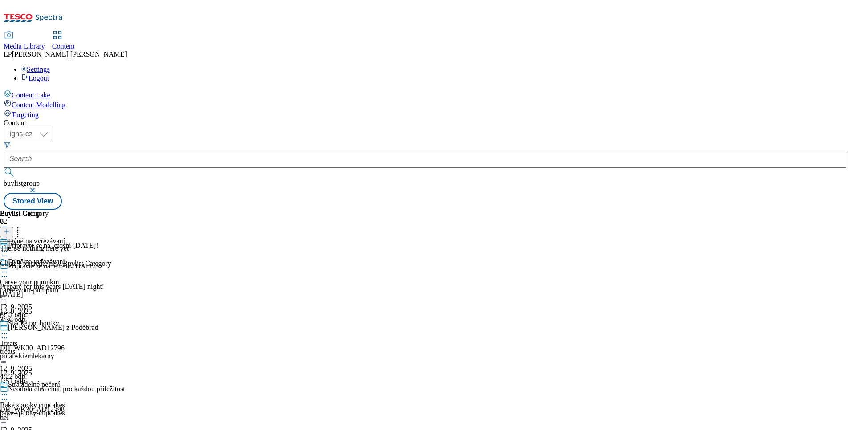
click at [9, 272] on icon at bounding box center [4, 276] width 9 height 9
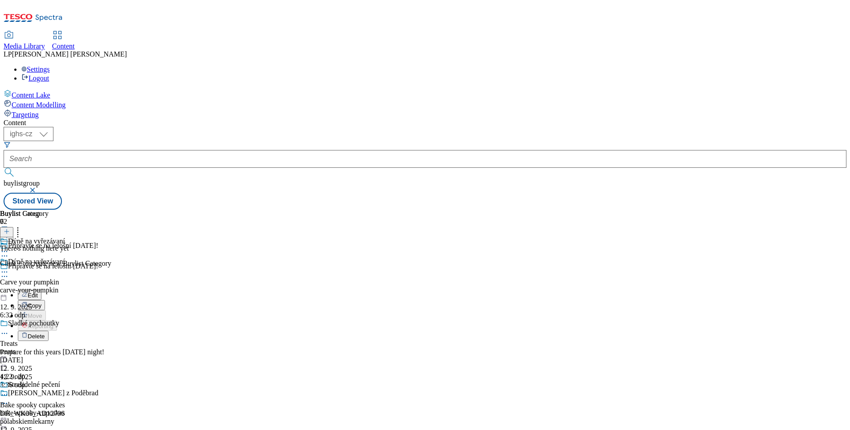
click at [38, 292] on span "Edit" at bounding box center [33, 295] width 10 height 7
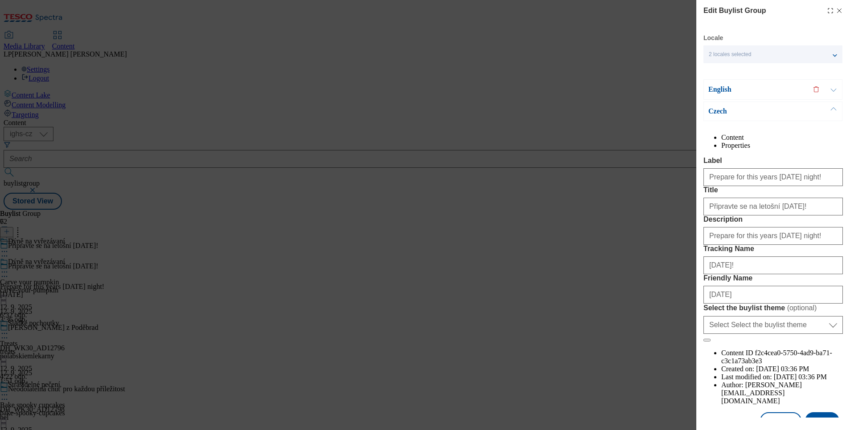
click at [733, 114] on p "Czech" at bounding box center [755, 111] width 94 height 9
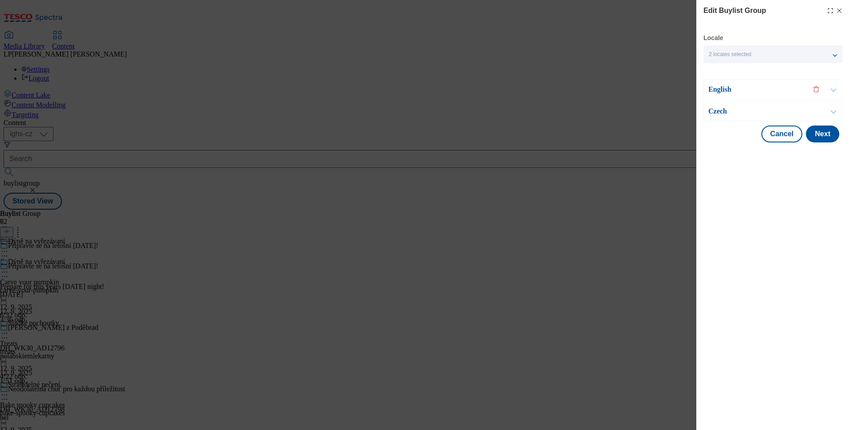
click at [720, 88] on p "English" at bounding box center [755, 89] width 94 height 9
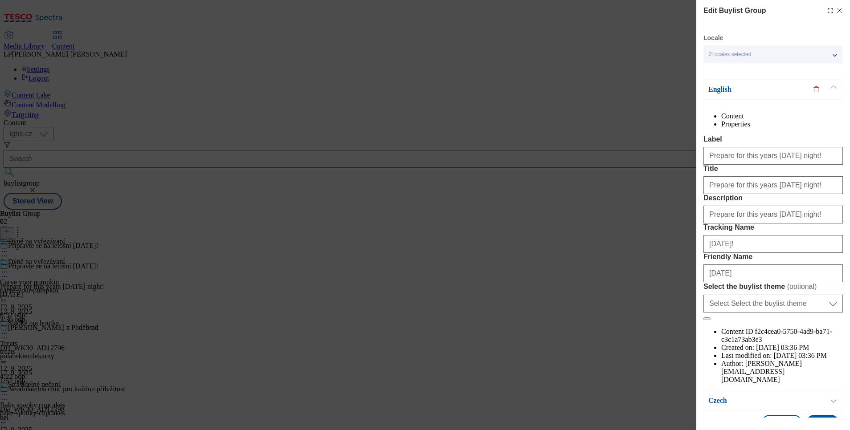
click at [833, 13] on div "Edit Buylist Group Locale 2 locales selected English Czech English Content Prop…" at bounding box center [773, 209] width 154 height 418
click at [837, 11] on line "Modal" at bounding box center [839, 11] width 4 height 4
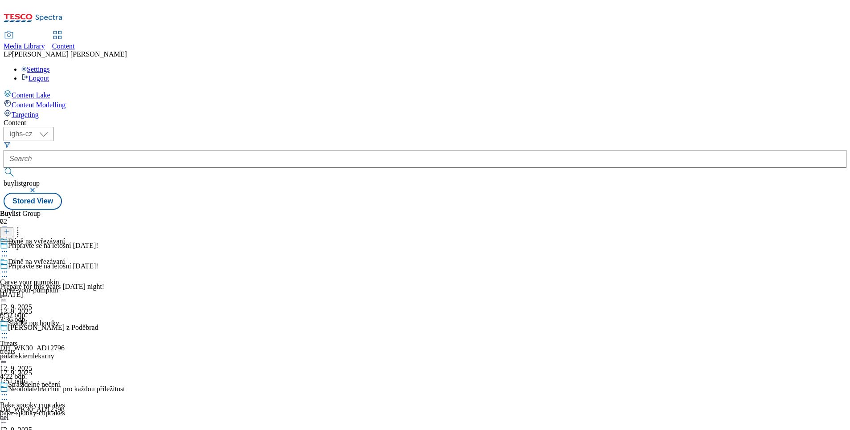
click at [9, 268] on icon at bounding box center [4, 272] width 9 height 9
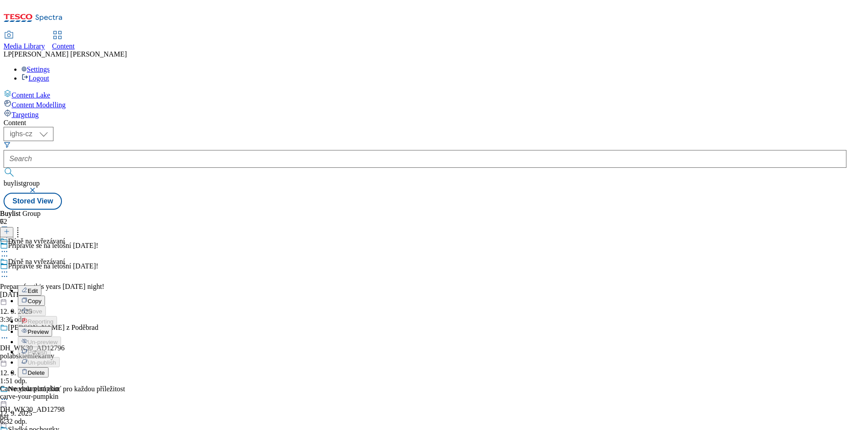
click at [38, 288] on span "Edit" at bounding box center [33, 291] width 10 height 7
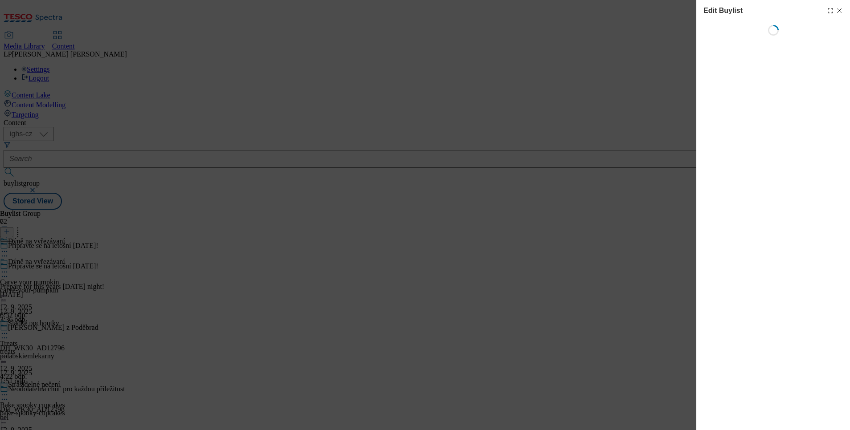
select select "evergreen"
select select "Banner"
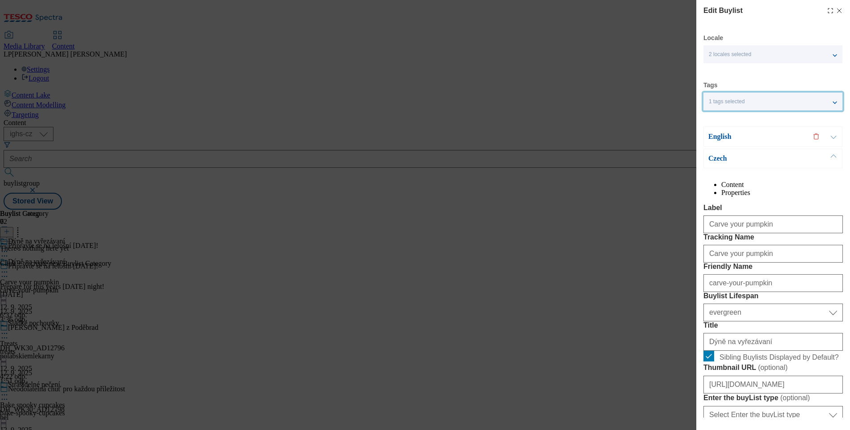
click at [743, 104] on span "1 tags selected" at bounding box center [727, 101] width 36 height 7
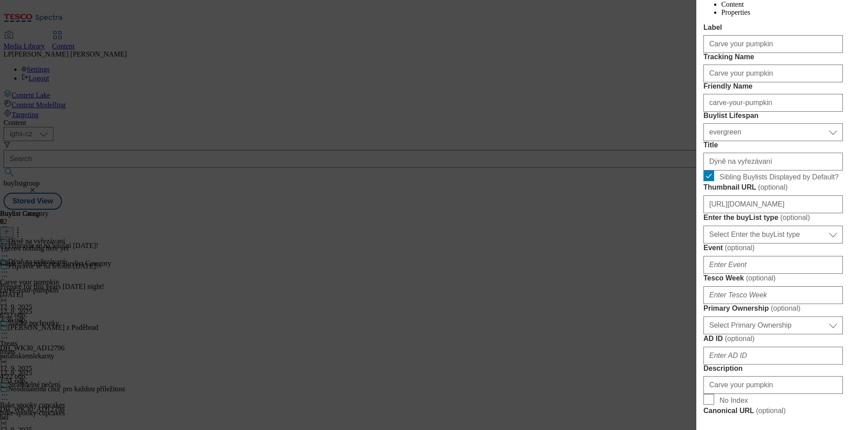
scroll to position [200, 0]
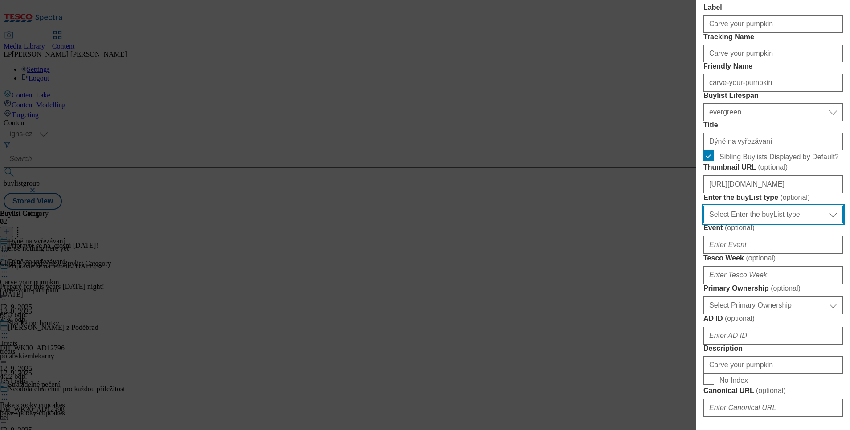
click at [815, 224] on select "Select Enter the buyList type event supplier funded long term >4 weeks supplier…" at bounding box center [772, 215] width 139 height 18
click at [788, 151] on div "Title Dýně na vyřezávaní" at bounding box center [772, 135] width 139 height 29
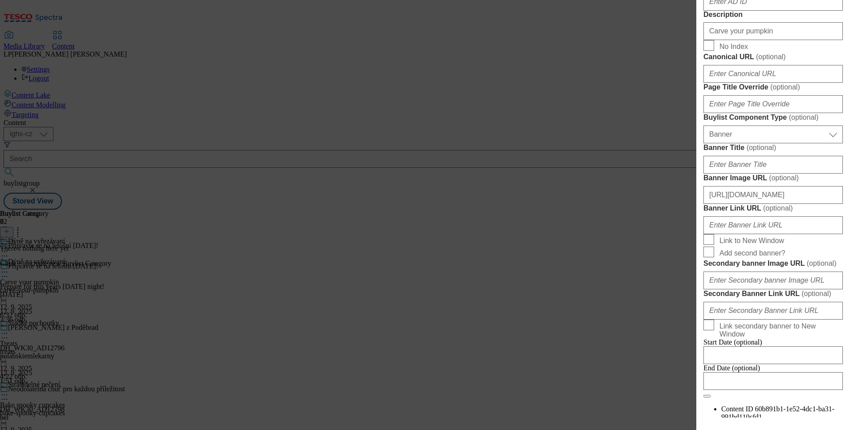
scroll to position [601, 0]
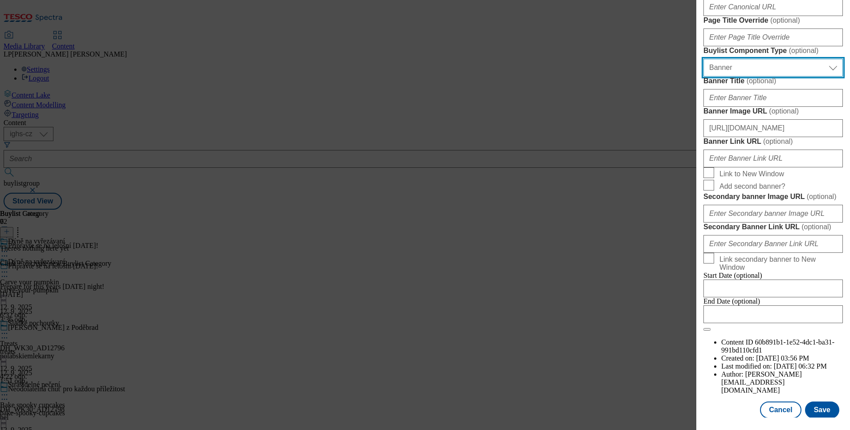
click at [815, 77] on select "Select Buylist Component Type Banner Competition Header Meal" at bounding box center [772, 68] width 139 height 18
click at [811, 25] on label "Page Title Override ( optional )" at bounding box center [772, 20] width 139 height 9
click at [0, 0] on input "Page Title Override ( optional )" at bounding box center [0, 0] width 0 height 0
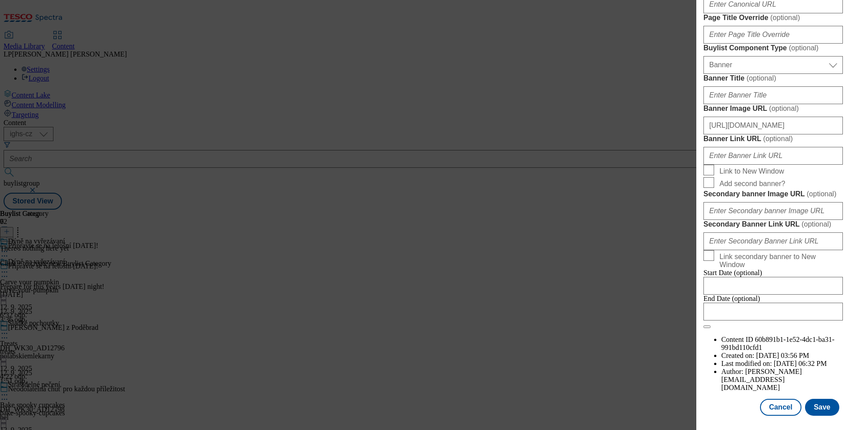
scroll to position [802, 0]
click at [384, 53] on div "Edit Buylist Locale 2 locales selected English Czech Tags 1 tags selected buyli…" at bounding box center [425, 215] width 850 height 430
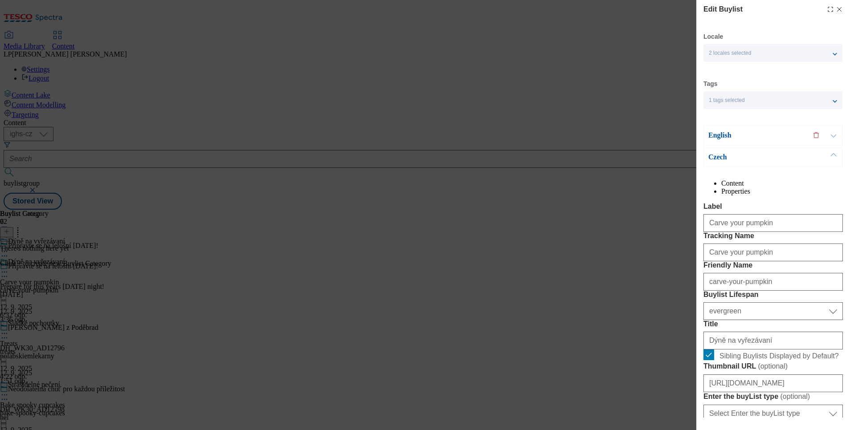
scroll to position [0, 0]
click at [836, 12] on icon "Modal" at bounding box center [839, 10] width 7 height 7
select select "evergreen"
select select "Banner"
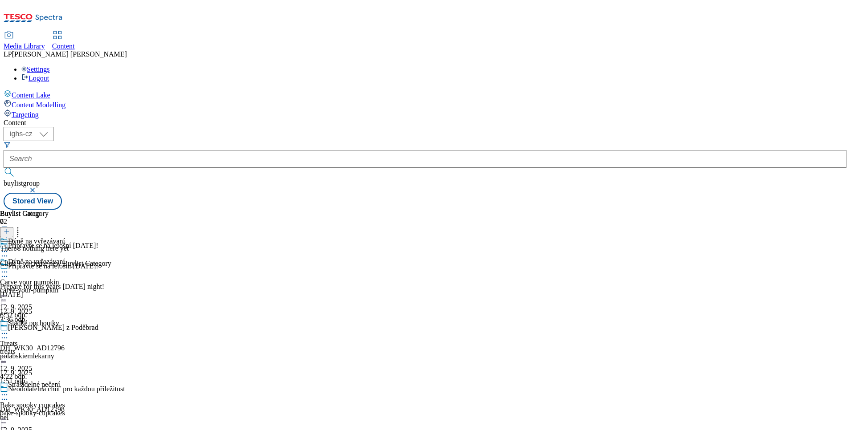
click at [9, 272] on icon at bounding box center [4, 276] width 9 height 9
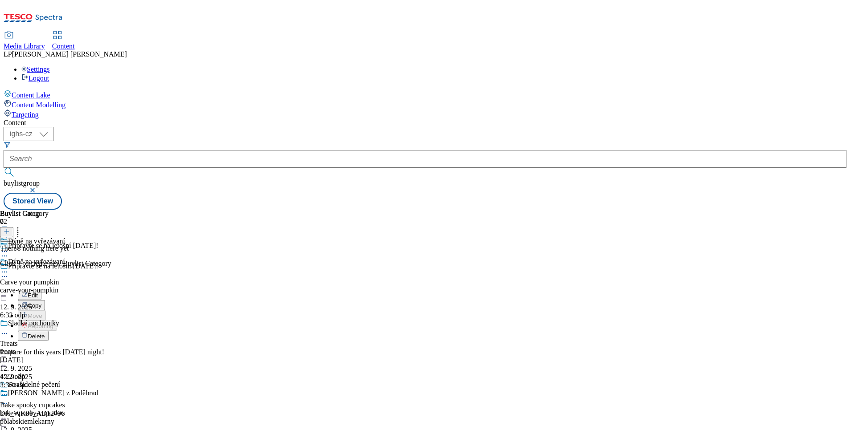
click at [38, 292] on span "Edit" at bounding box center [33, 295] width 10 height 7
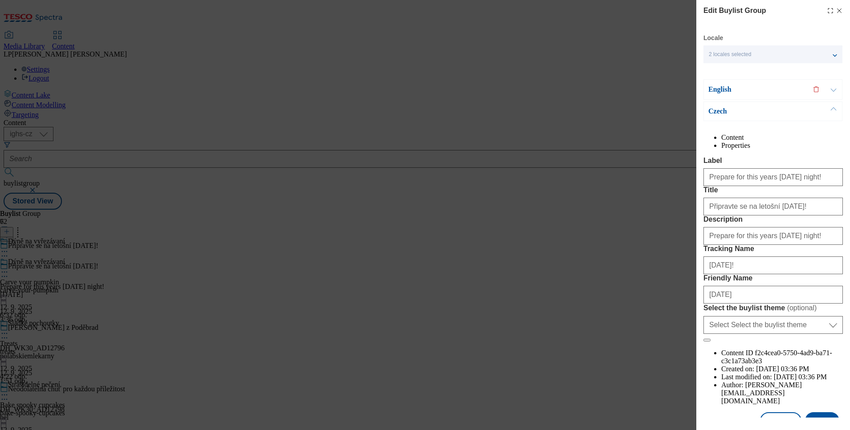
scroll to position [57, 0]
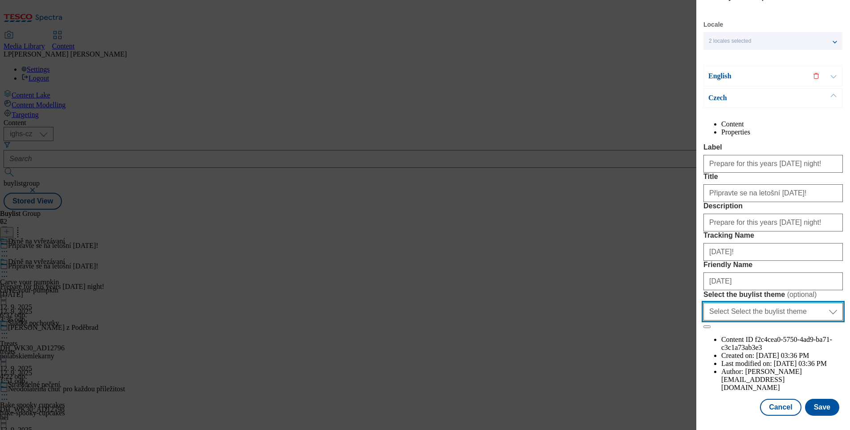
click at [758, 321] on select "Select Select the buylist theme default fandf" at bounding box center [772, 312] width 139 height 18
select select "default"
click at [703, 321] on select "Select Select the buylist theme default fandf" at bounding box center [772, 312] width 139 height 18
click at [530, 196] on div "Edit Buylist Group Locale 2 locales selected English Czech English Content Prop…" at bounding box center [425, 215] width 850 height 430
click at [608, 158] on div "Edit Buylist Group Locale 2 locales selected English Czech English Content Prop…" at bounding box center [425, 215] width 850 height 430
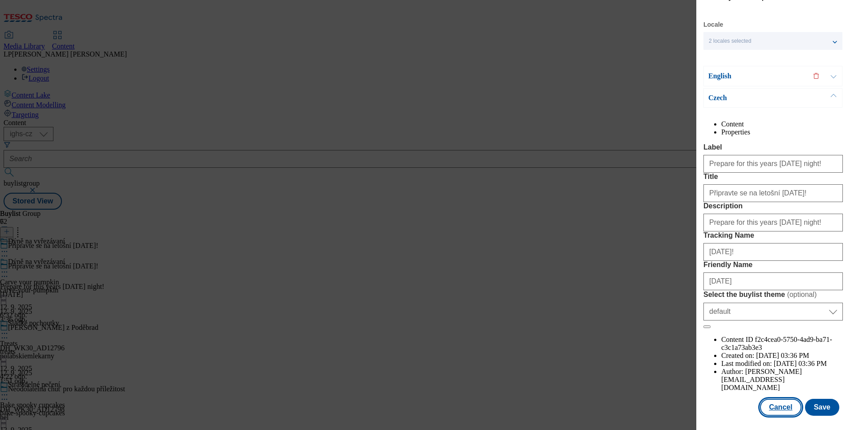
click at [773, 400] on button "Cancel" at bounding box center [780, 407] width 41 height 17
